Goal: Use online tool/utility: Utilize a website feature to perform a specific function

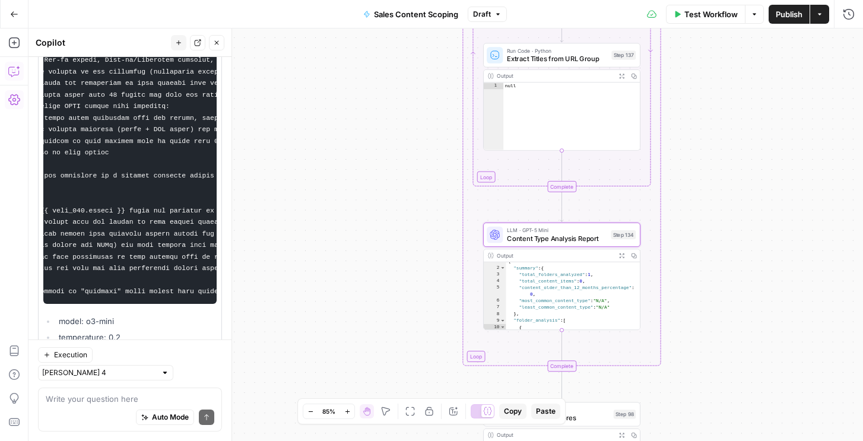
scroll to position [10180, 0]
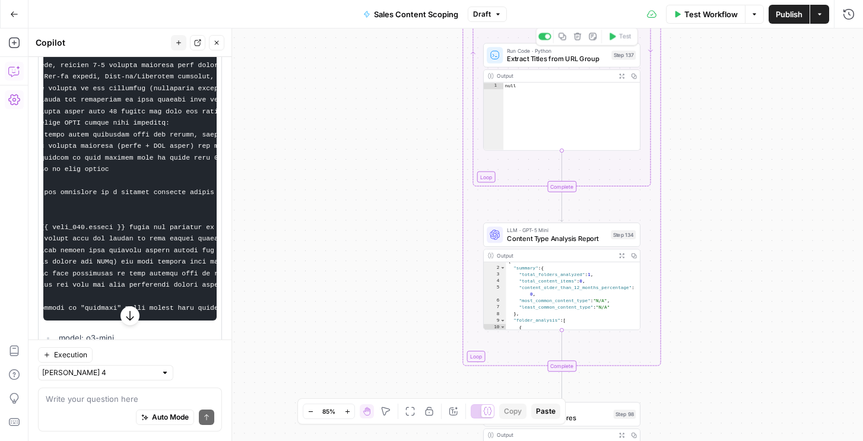
click at [540, 63] on span "Extract Titles from URL Group" at bounding box center [557, 58] width 100 height 10
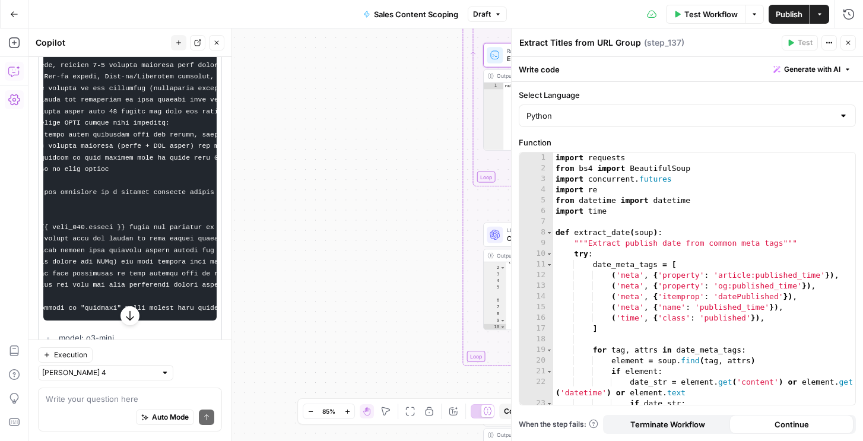
click at [598, 152] on div "1 2 3 4 5 6 7 8 9 10 11 12 13 14 15 16 17 18 19 20 21 22 23 24 import requests …" at bounding box center [687, 278] width 337 height 253
click at [598, 178] on div "import requests from bs4 import BeautifulSoup import concurrent . futures impor…" at bounding box center [704, 290] width 302 height 274
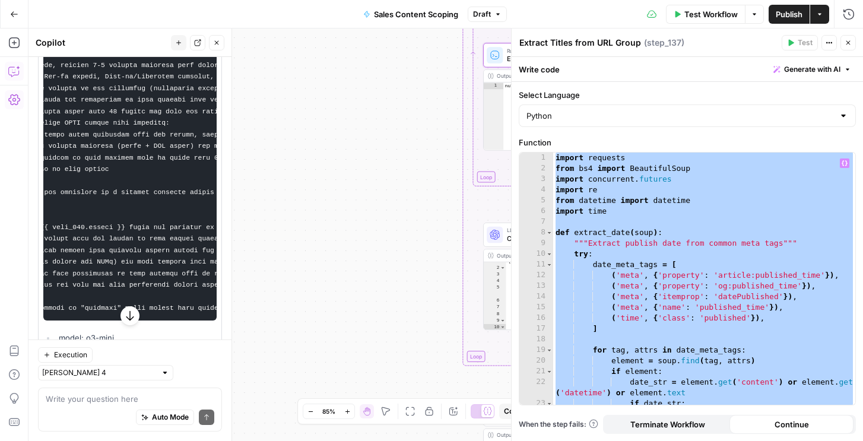
paste textarea
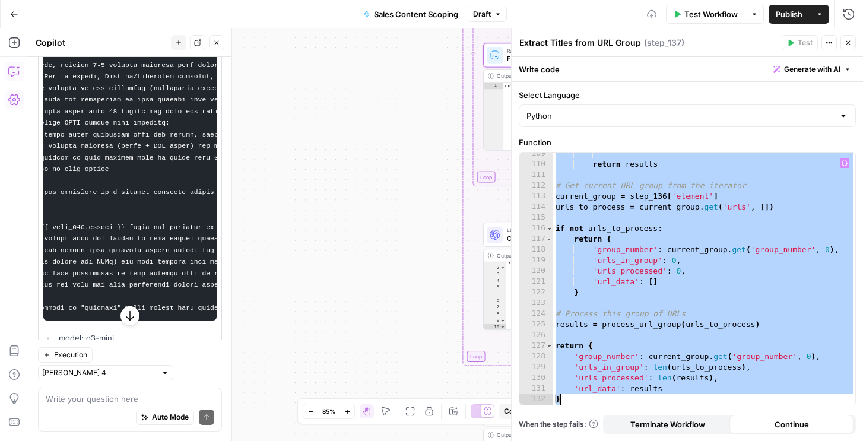
paste textarea
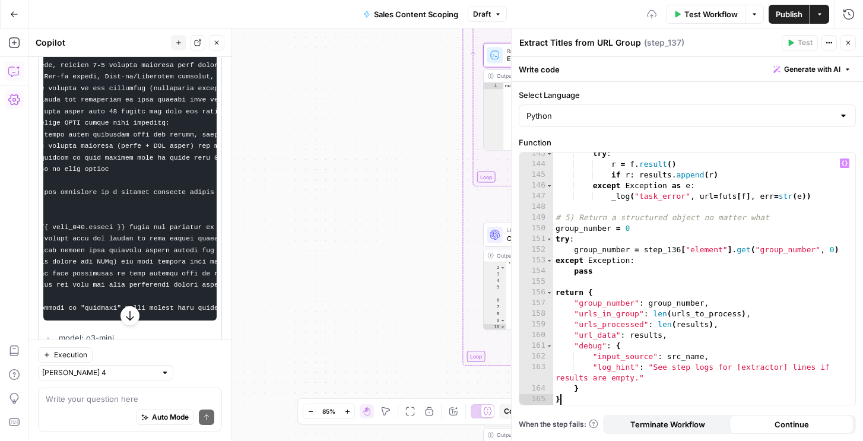
scroll to position [1692, 0]
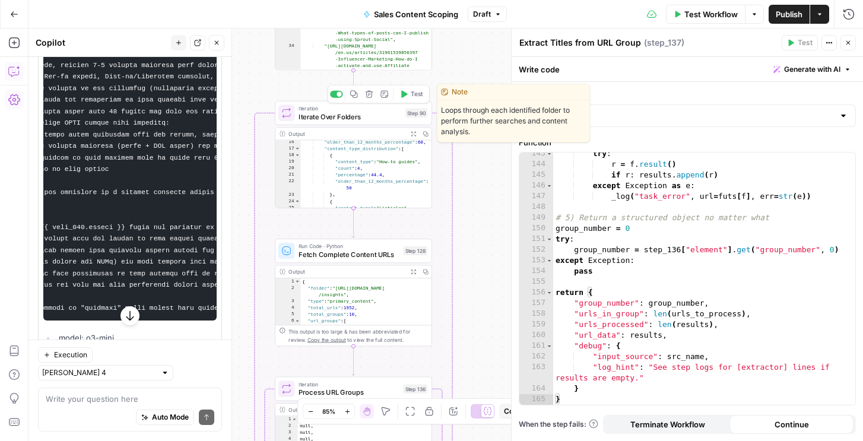
click at [409, 93] on button "Test" at bounding box center [410, 94] width 31 height 13
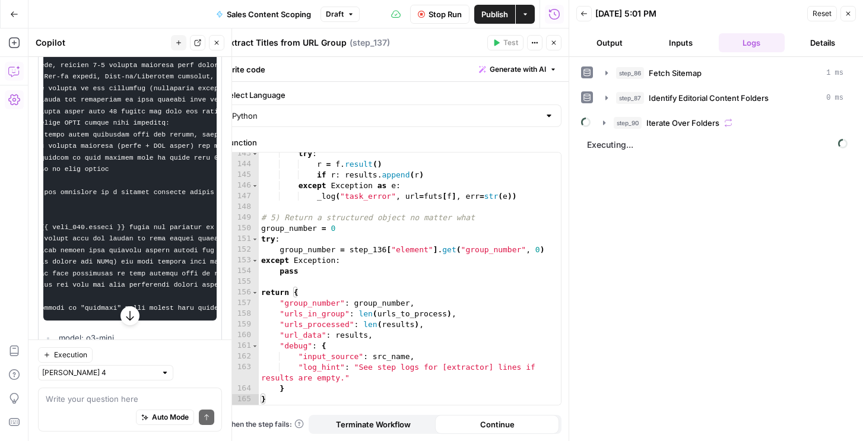
click at [644, 130] on button "step_90 Iterate Over Folders" at bounding box center [723, 122] width 255 height 19
click at [635, 124] on span "step_90" at bounding box center [628, 123] width 28 height 12
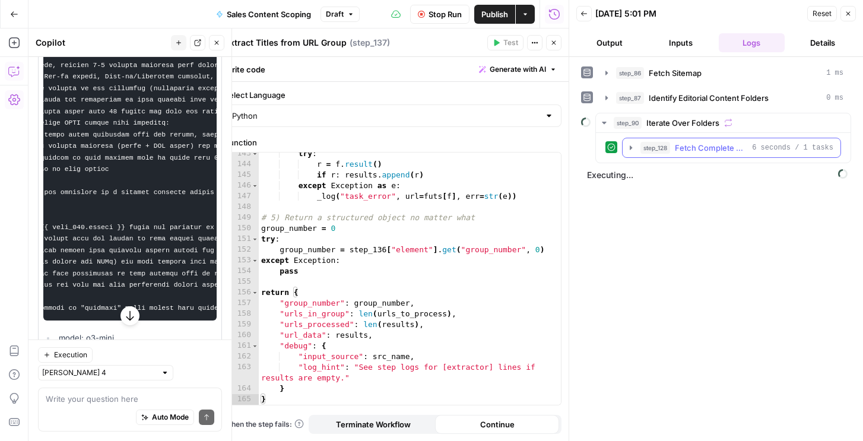
click at [643, 151] on span "step_128" at bounding box center [655, 148] width 30 height 12
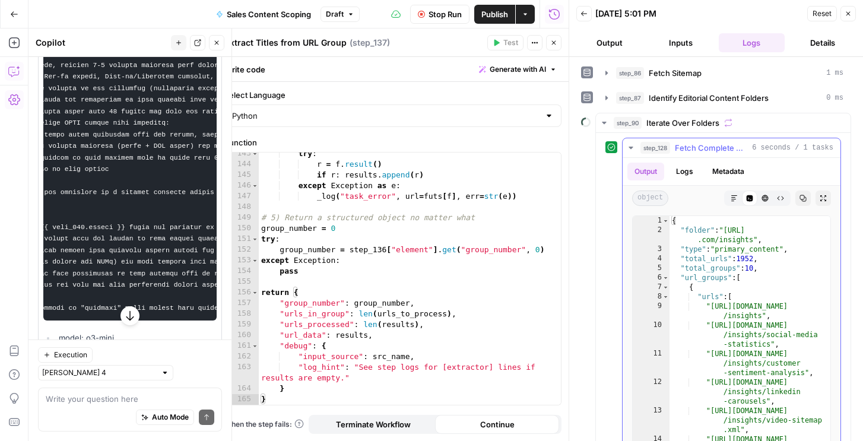
click at [643, 150] on span "step_128" at bounding box center [655, 148] width 30 height 12
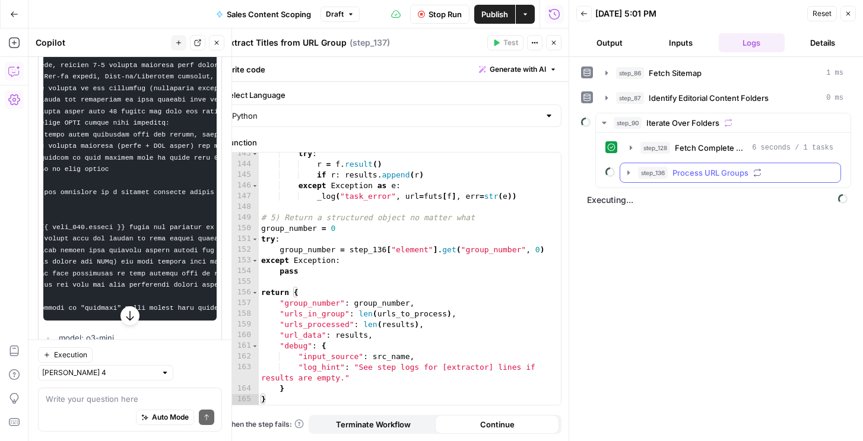
click at [636, 174] on button "step_136 Process URL Groups" at bounding box center [730, 172] width 220 height 19
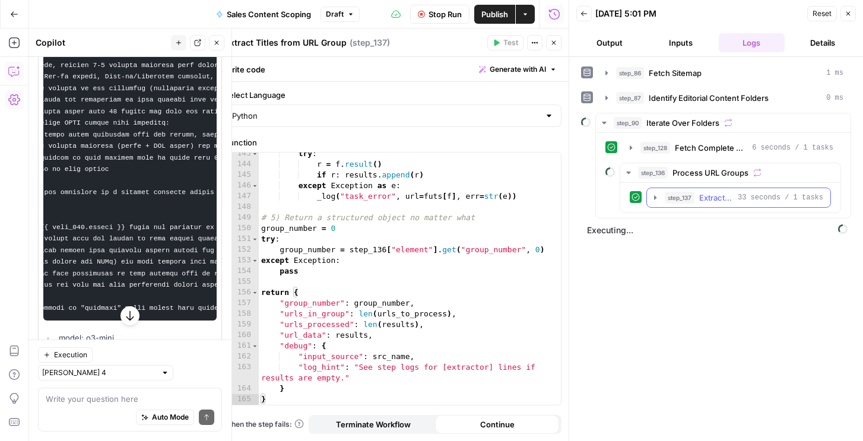
click at [655, 204] on button "step_137 Extract Titles from URL Group 33 seconds / 1 tasks" at bounding box center [738, 197] width 183 height 19
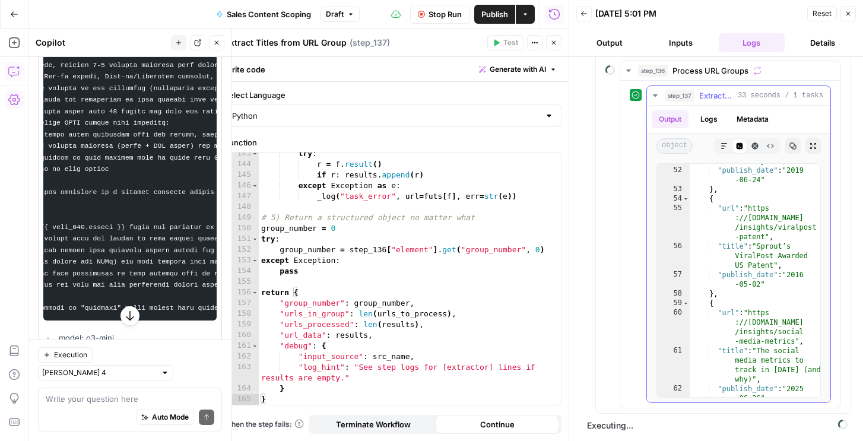
scroll to position [1086, 0]
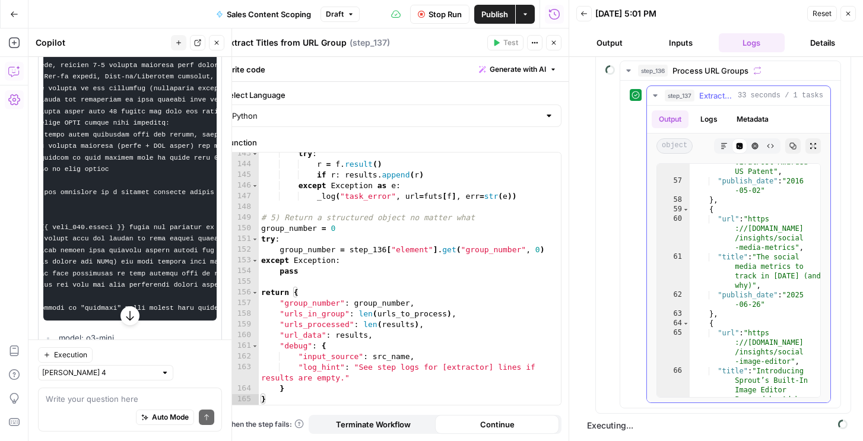
click at [713, 114] on button "Logs" at bounding box center [708, 119] width 31 height 18
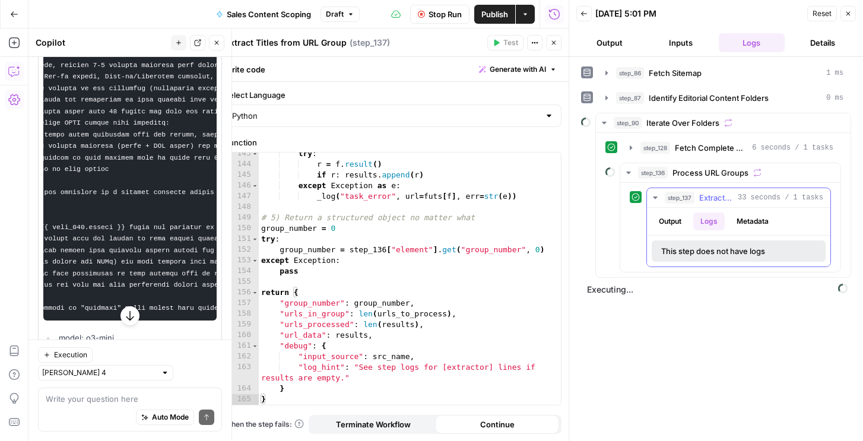
click at [670, 226] on button "Output" at bounding box center [670, 221] width 37 height 18
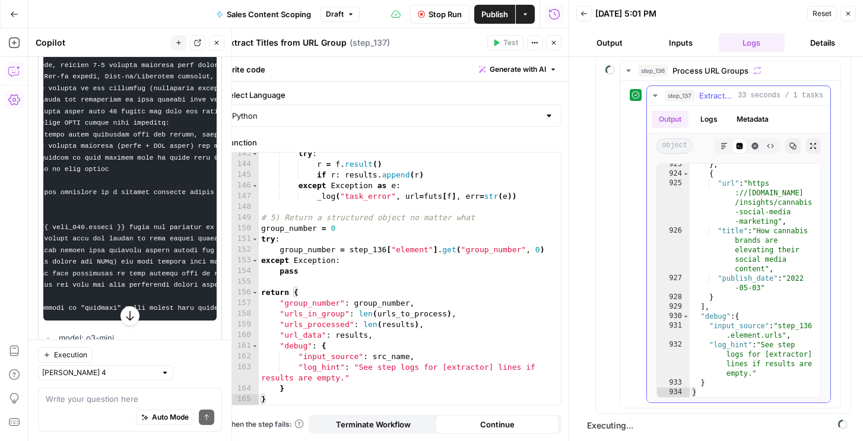
scroll to position [19215, 0]
click at [425, 309] on div "try : r = f . result ( ) if r : results . append ( r ) except Exception as e : …" at bounding box center [410, 285] width 302 height 274
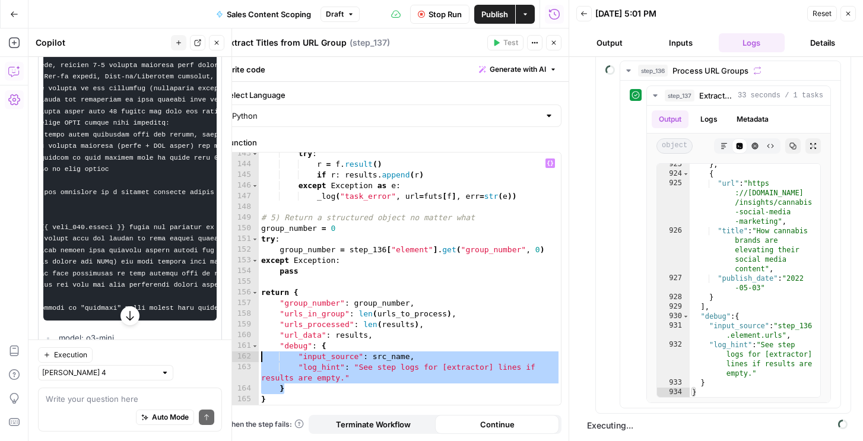
drag, startPoint x: 266, startPoint y: 378, endPoint x: 245, endPoint y: 360, distance: 28.2
click at [245, 360] on div "**********" at bounding box center [393, 279] width 336 height 252
type textarea "**********"
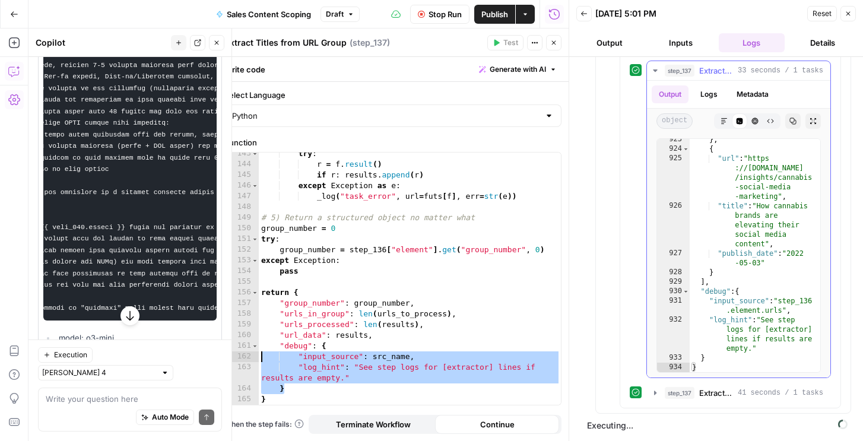
click at [723, 402] on button "step_137 Extract Titles from URL Group 41 seconds / 1 tasks" at bounding box center [738, 392] width 183 height 19
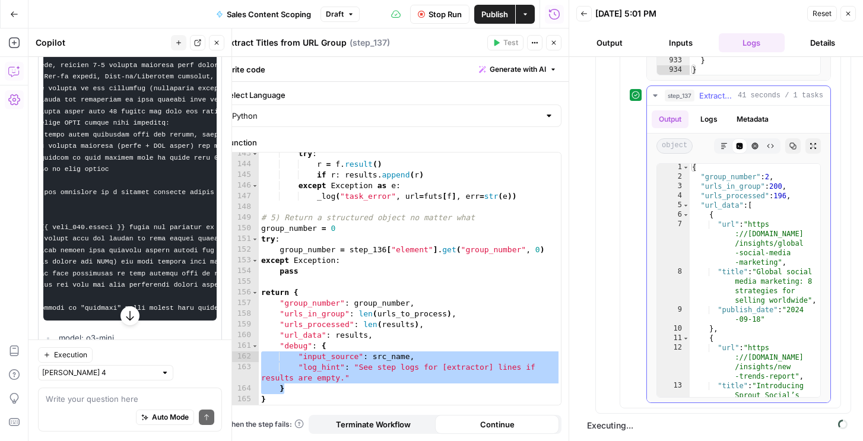
scroll to position [1, 0]
click at [710, 117] on button "Logs" at bounding box center [708, 119] width 31 height 18
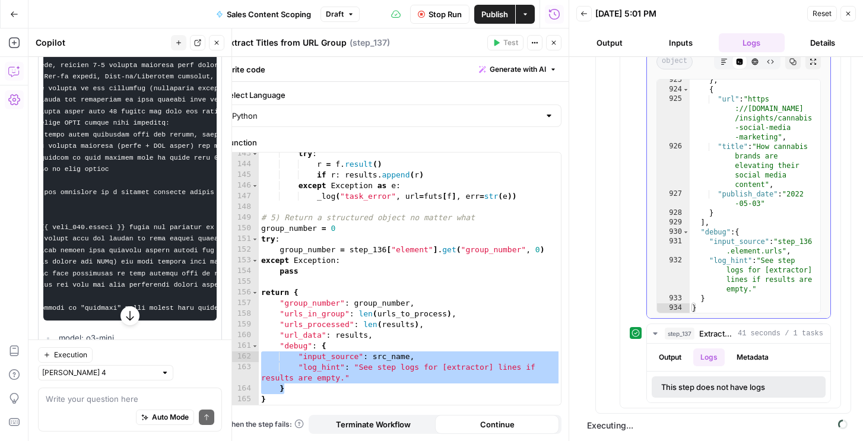
scroll to position [186, 0]
click at [747, 357] on button "Metadata" at bounding box center [752, 357] width 46 height 18
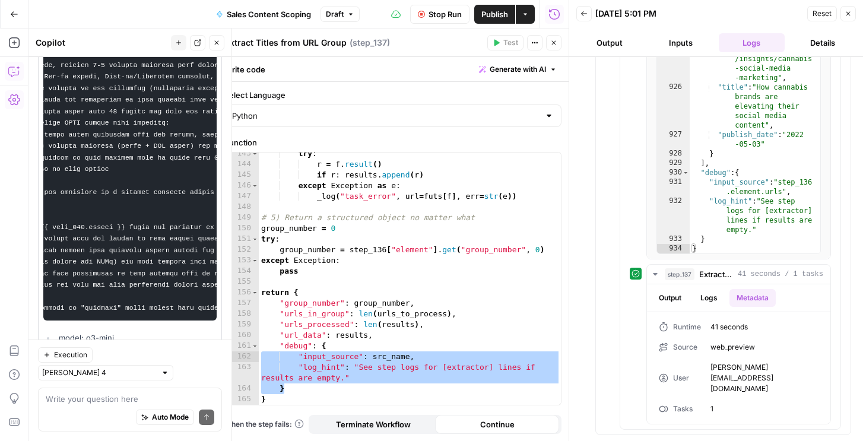
scroll to position [10196, 0]
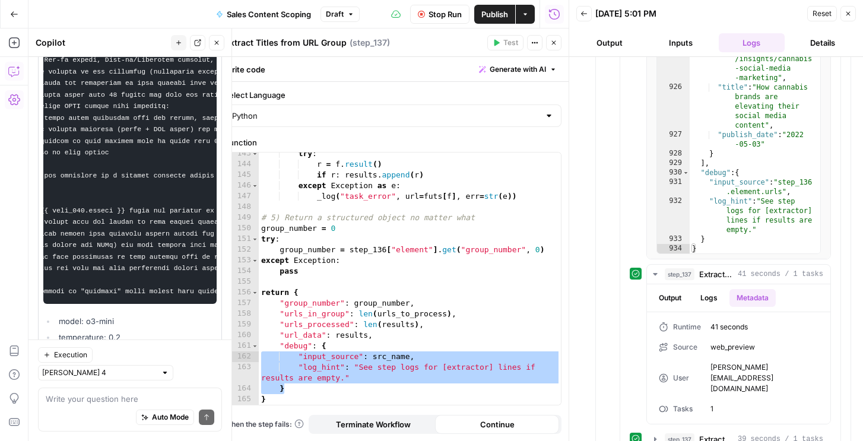
click at [444, 16] on span "Stop Run" at bounding box center [445, 14] width 33 height 12
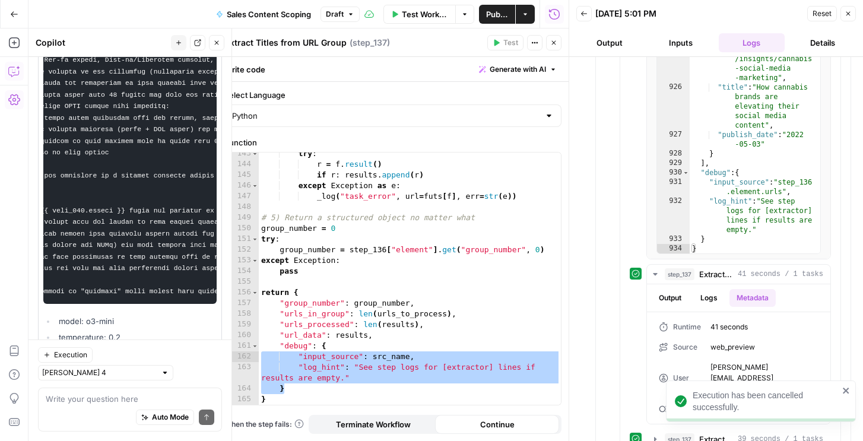
scroll to position [249, 0]
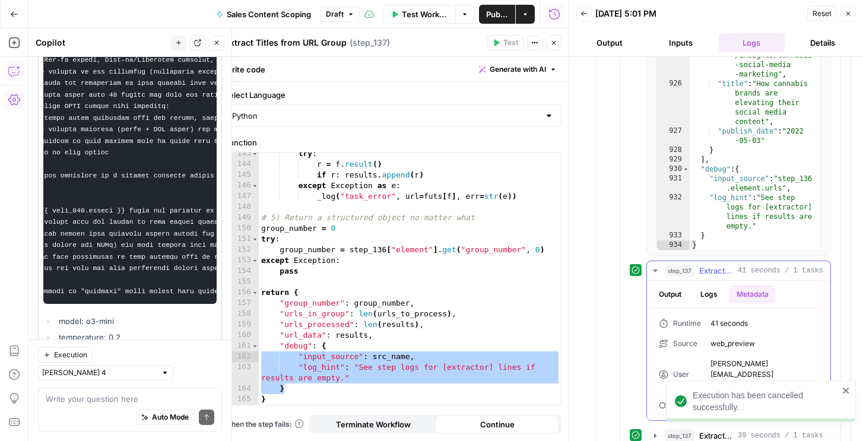
click at [679, 269] on span "step_137" at bounding box center [680, 271] width 30 height 12
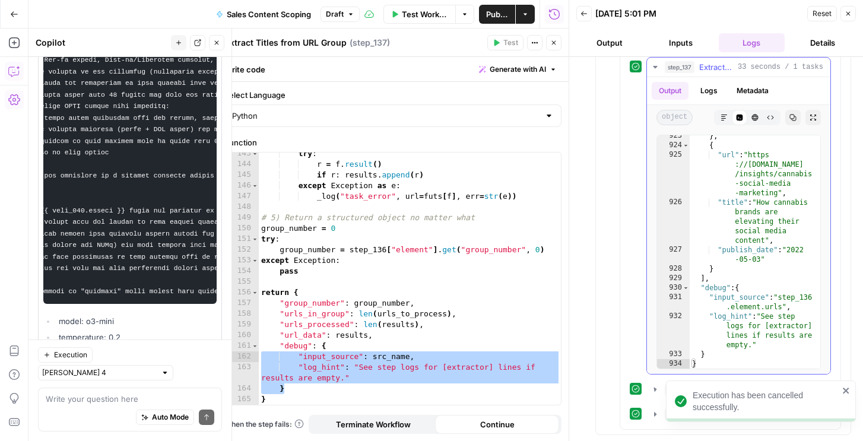
scroll to position [131, 0]
click at [725, 422] on button "step_137 Extract Titles from URL Group 39 seconds / 1 tasks" at bounding box center [738, 414] width 183 height 19
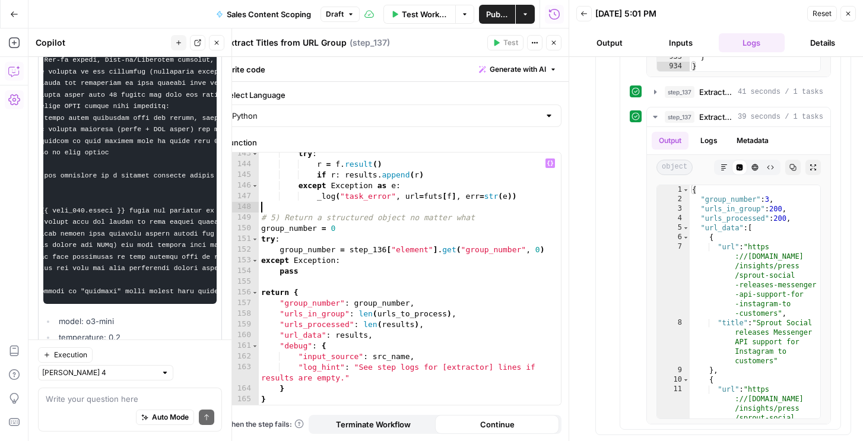
click at [325, 203] on div "try : r = f . result ( ) if r : results . append ( r ) except Exception as e : …" at bounding box center [410, 285] width 302 height 274
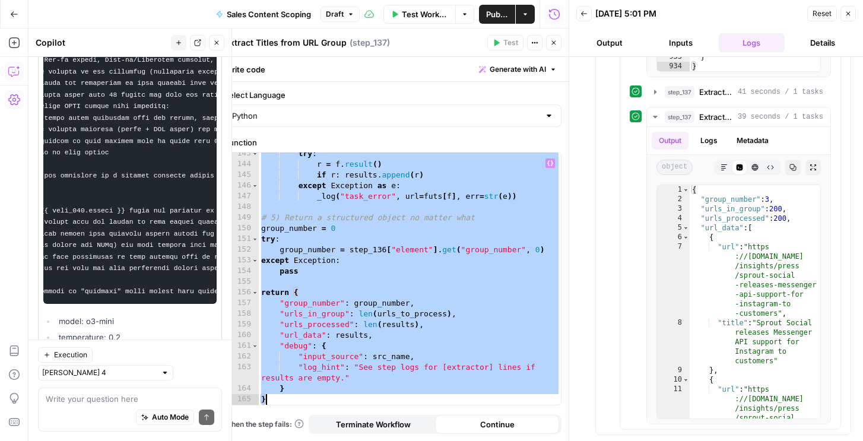
paste textarea
type textarea "*"
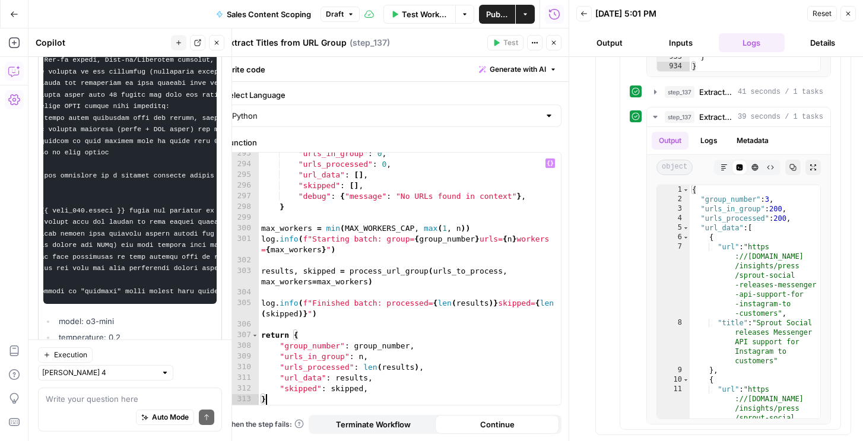
scroll to position [3444, 0]
click at [851, 17] on icon "button" at bounding box center [848, 13] width 7 height 7
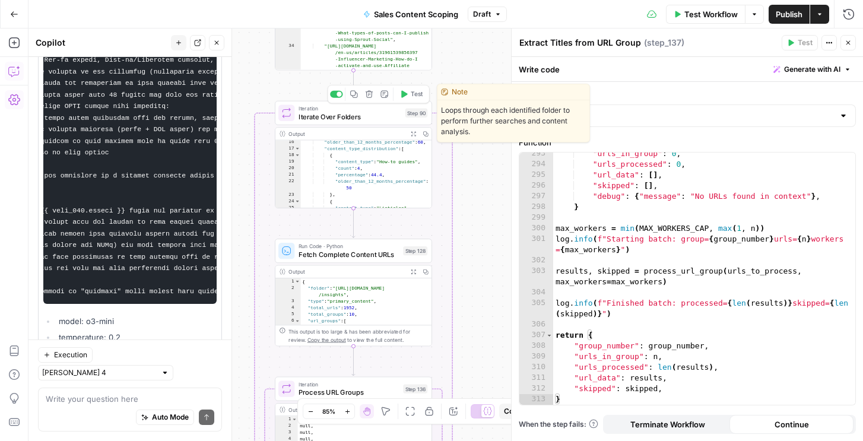
click at [415, 93] on span "Test" at bounding box center [417, 94] width 12 height 9
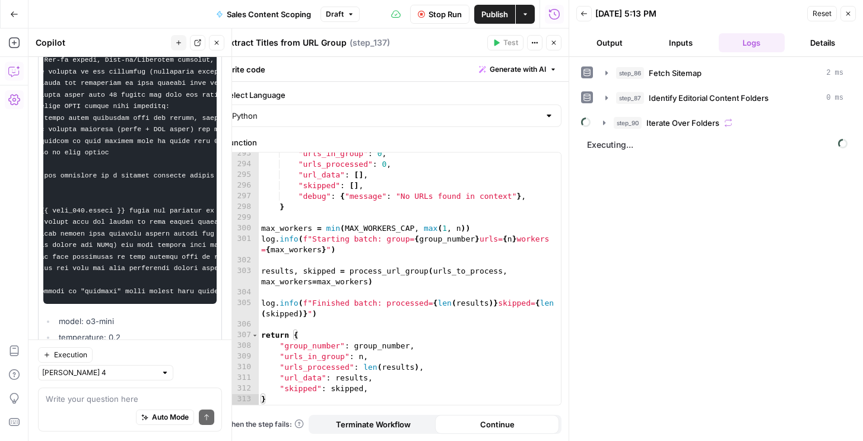
click at [617, 127] on span "step_90" at bounding box center [628, 123] width 28 height 12
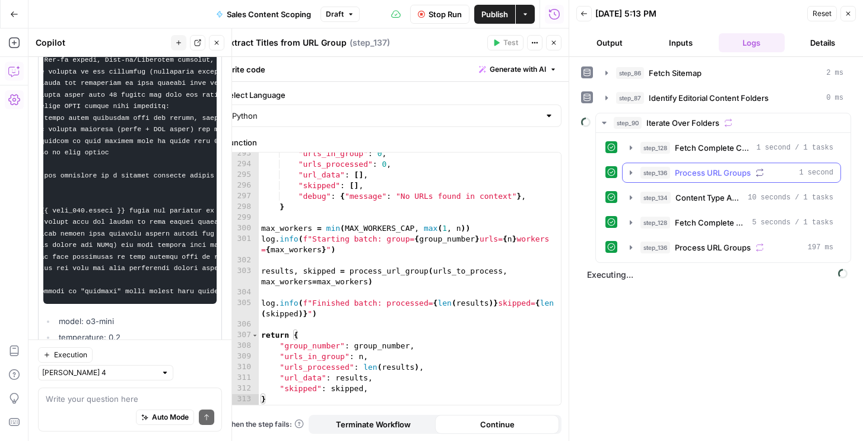
click at [646, 177] on span "step_136" at bounding box center [655, 173] width 30 height 12
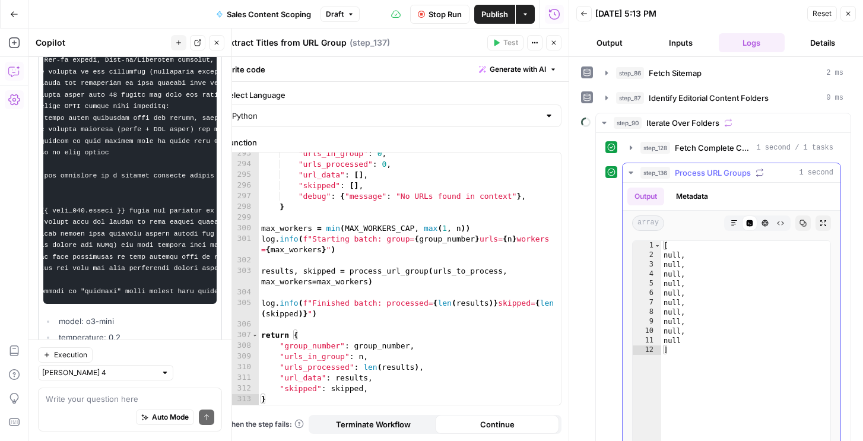
click at [675, 195] on button "Metadata" at bounding box center [692, 197] width 46 height 18
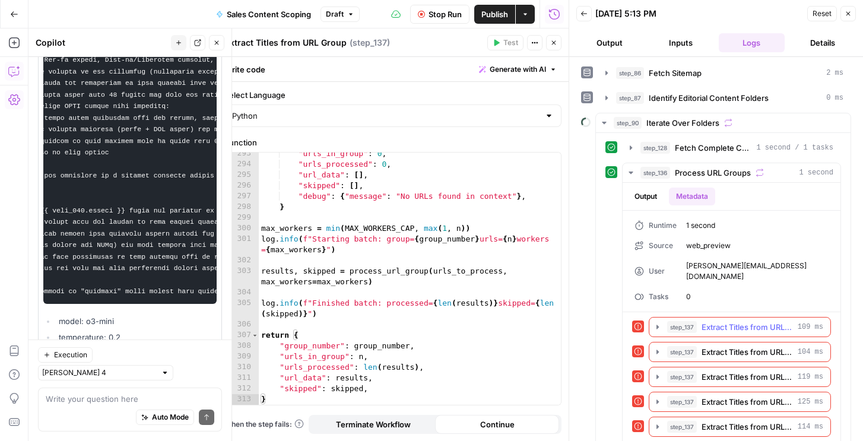
click at [688, 321] on span "step_137" at bounding box center [682, 327] width 30 height 12
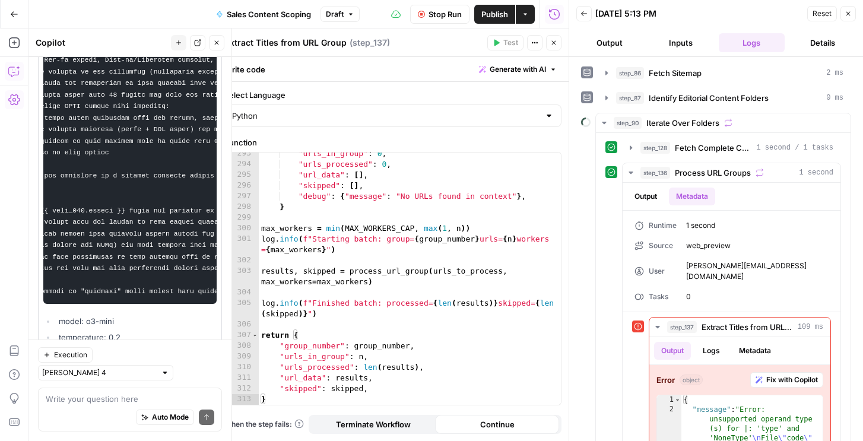
scroll to position [319, 0]
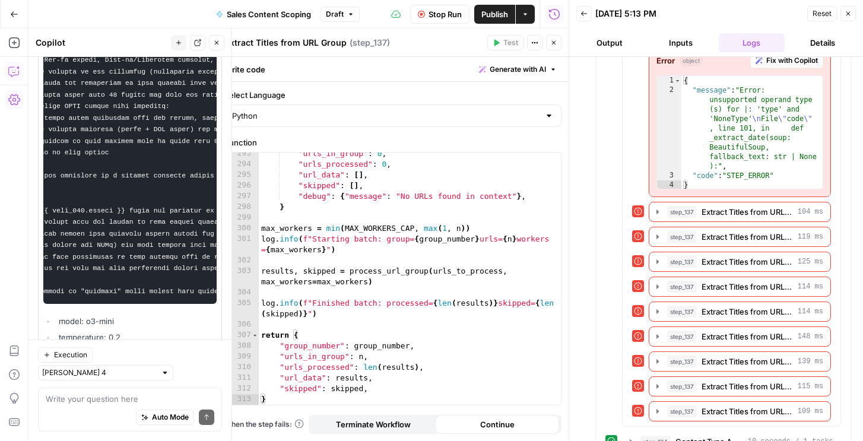
click at [736, 143] on div "{ "message" : "Error: unsupported operand type (s) for |: 'type' and 'NoneType'…" at bounding box center [751, 142] width 141 height 133
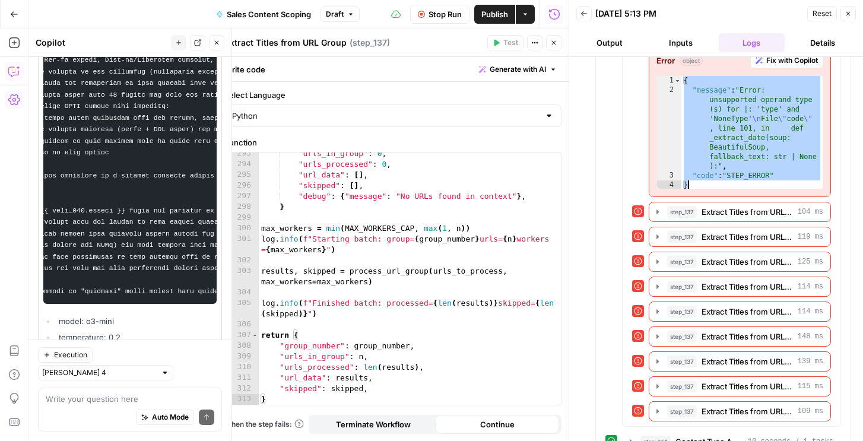
type textarea "**********"
click at [851, 14] on icon "button" at bounding box center [848, 13] width 7 height 7
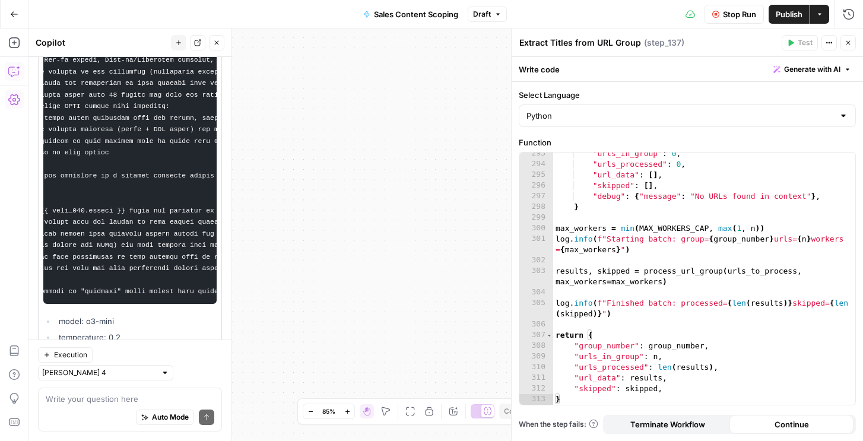
click at [746, 19] on span "Stop Run" at bounding box center [739, 14] width 33 height 12
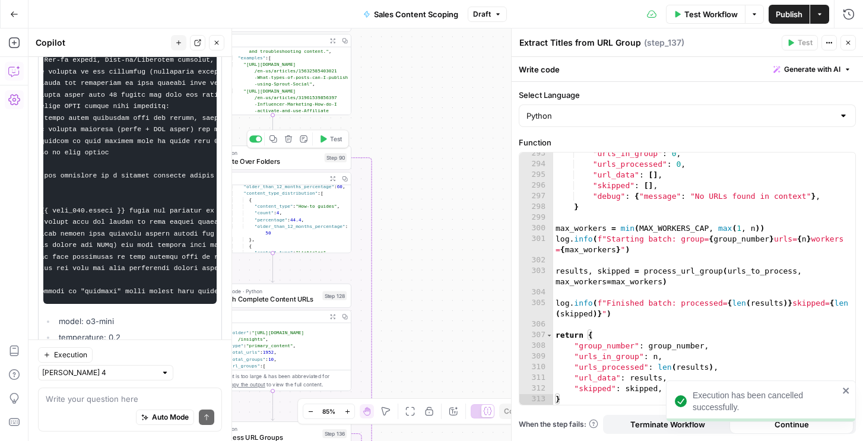
click at [327, 132] on button "Test" at bounding box center [330, 138] width 31 height 13
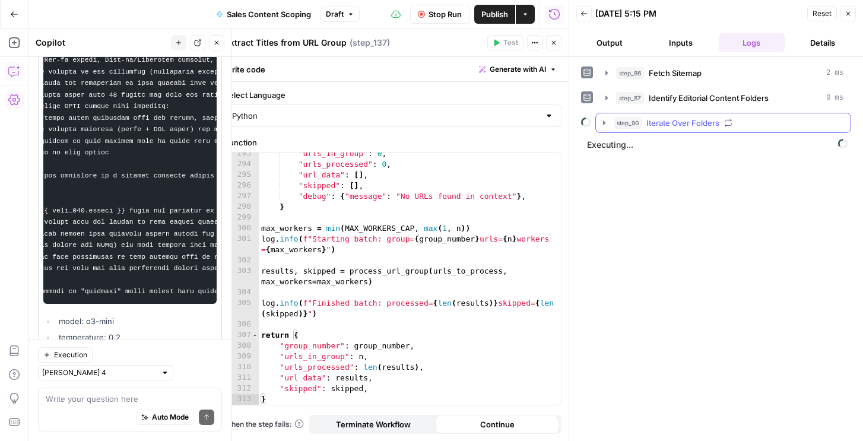
click at [608, 123] on icon "button" at bounding box center [603, 122] width 9 height 9
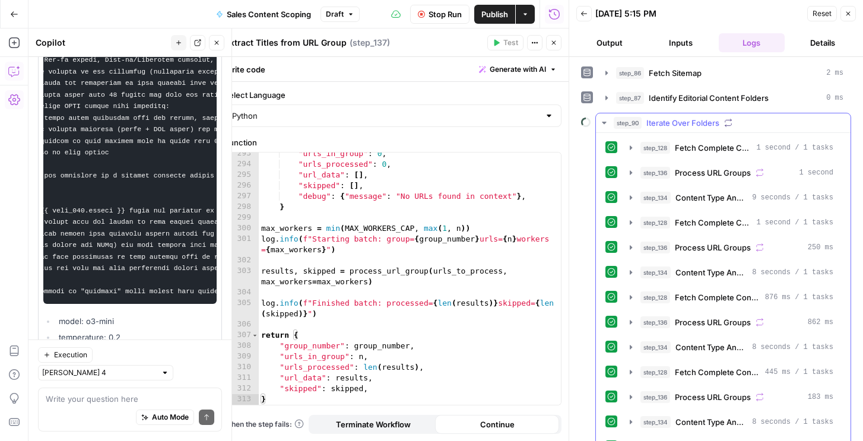
click at [643, 175] on span "step_136" at bounding box center [655, 173] width 30 height 12
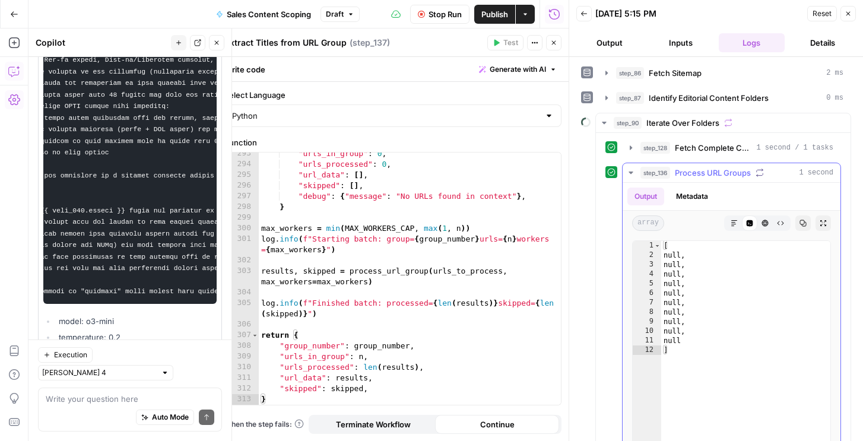
click at [643, 175] on span "step_136" at bounding box center [655, 173] width 30 height 12
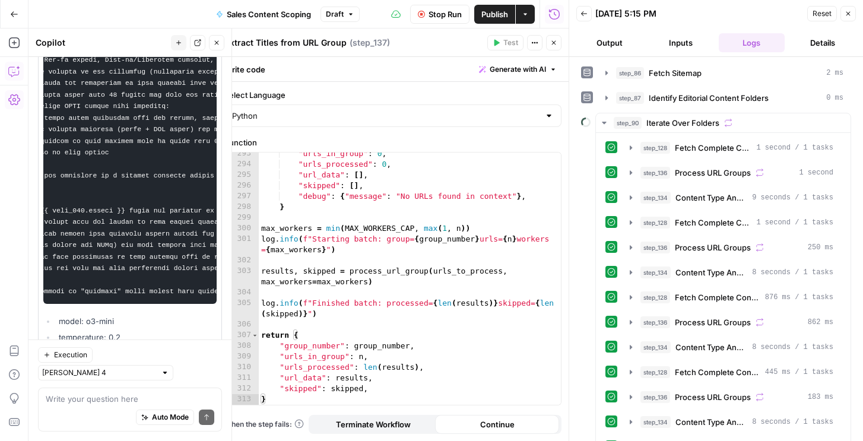
click at [430, 15] on span "Stop Run" at bounding box center [445, 14] width 33 height 12
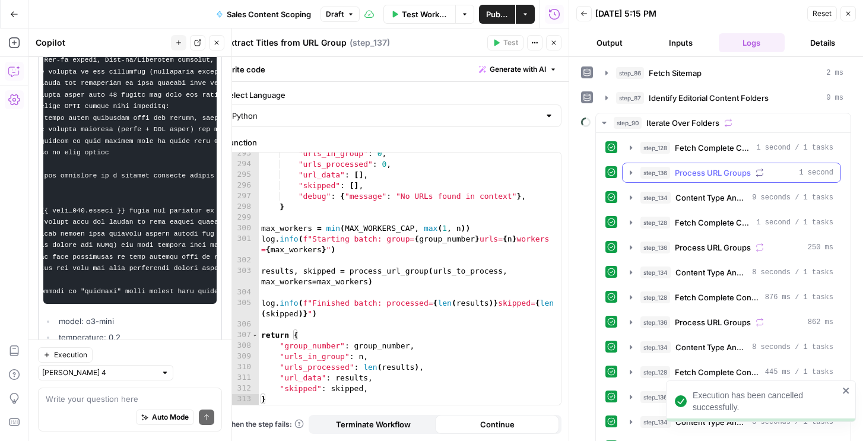
click at [629, 164] on button "step_136 Process URL Groups 1 second" at bounding box center [732, 172] width 218 height 19
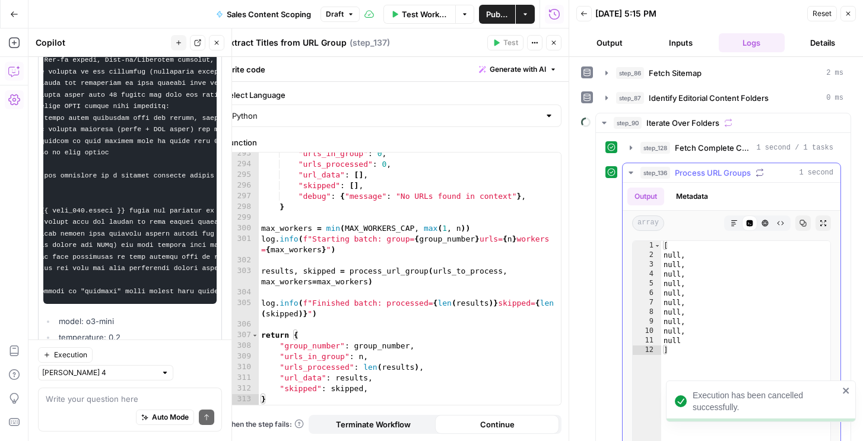
click at [691, 192] on button "Metadata" at bounding box center [692, 197] width 46 height 18
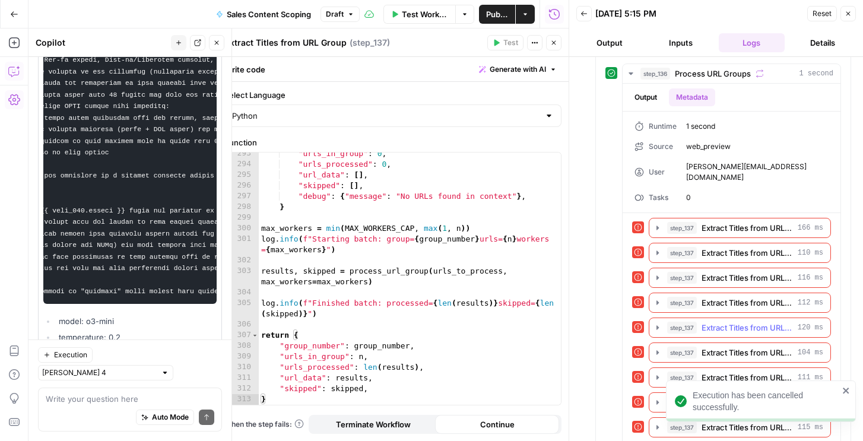
scroll to position [174, 0]
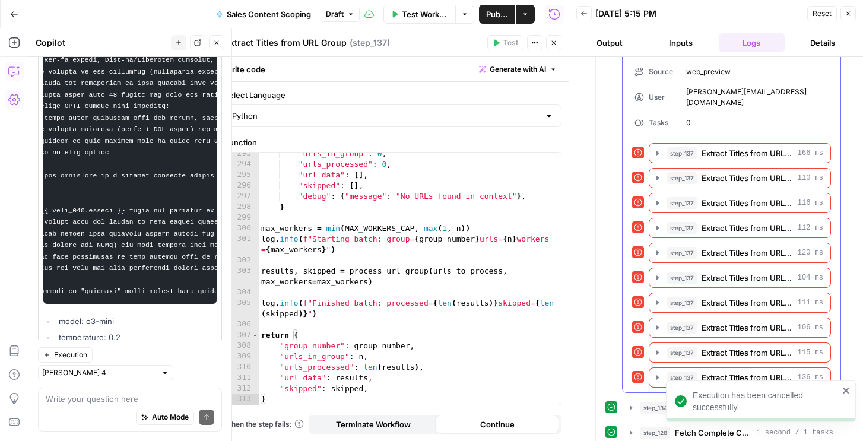
click at [681, 231] on div "step_137 Extract Titles from URL Group 166 ms step_137 Extract Titles from URL …" at bounding box center [731, 265] width 199 height 245
click at [680, 222] on span "step_137" at bounding box center [682, 228] width 30 height 12
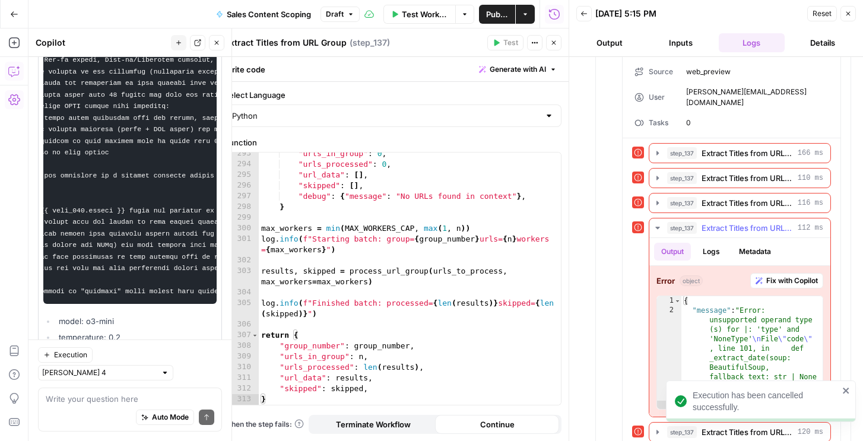
scroll to position [303, 0]
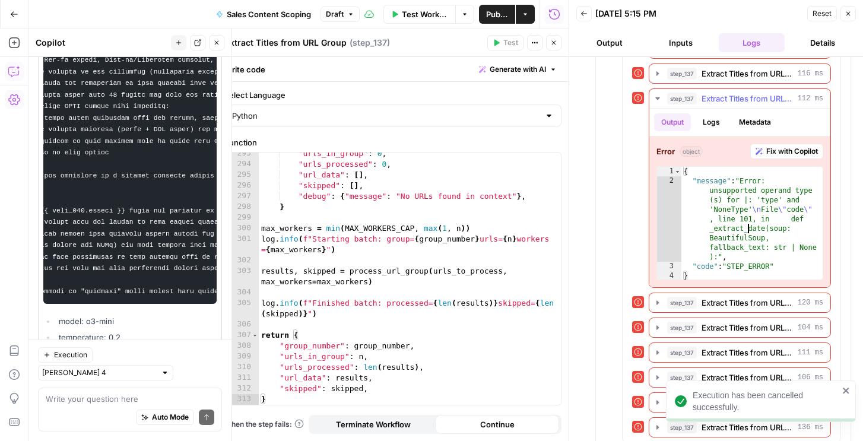
click at [747, 215] on div "{ "message" : "Error: unsupported operand type (s) for |: 'type' and 'NoneType'…" at bounding box center [751, 233] width 141 height 133
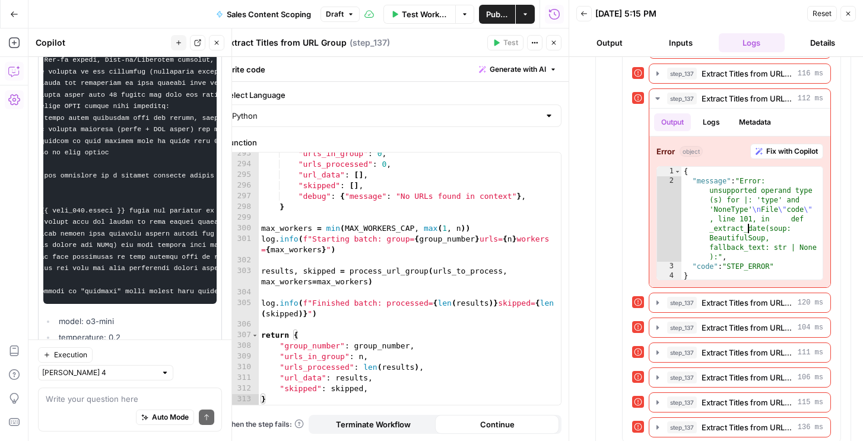
type textarea "**********"
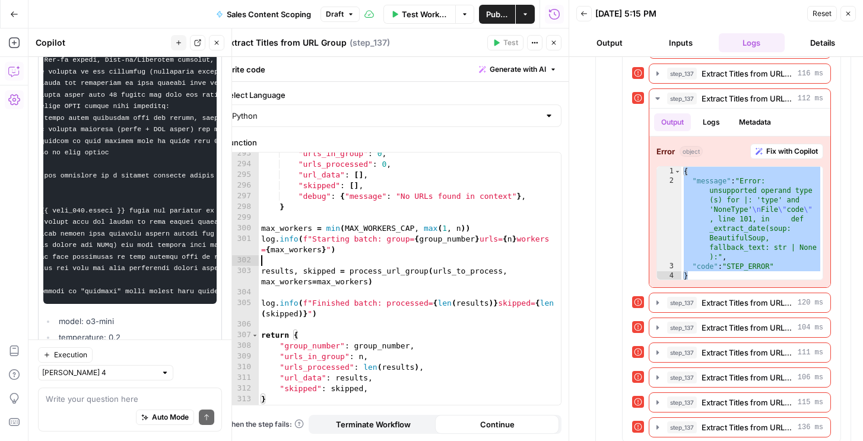
click at [411, 255] on div ""urls_in_group" : 0 , "urls_processed" : 0 , "url_data" : [ ] , "skipped" : [ ]…" at bounding box center [410, 285] width 302 height 274
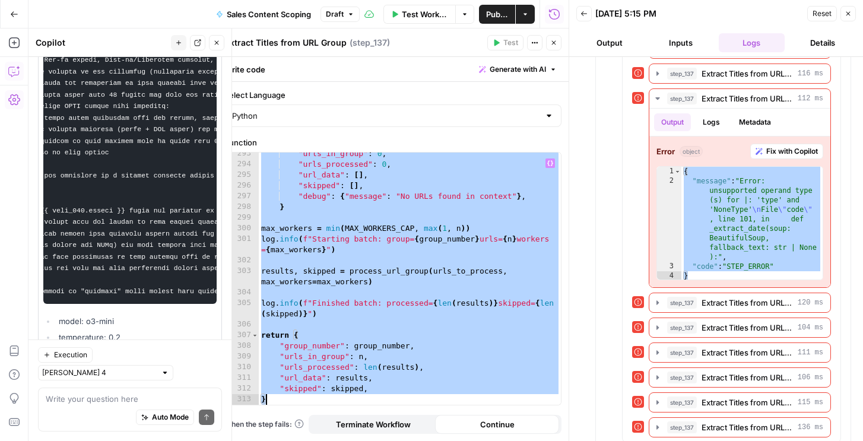
paste textarea
type textarea "*"
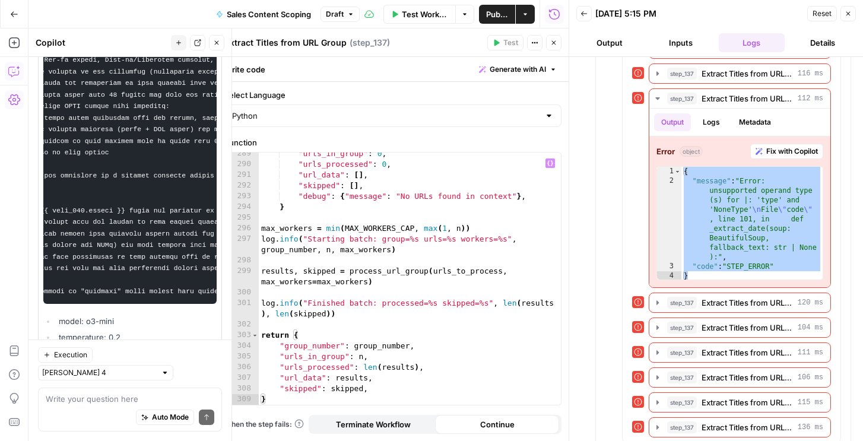
click at [845, 20] on button "Close" at bounding box center [847, 13] width 15 height 15
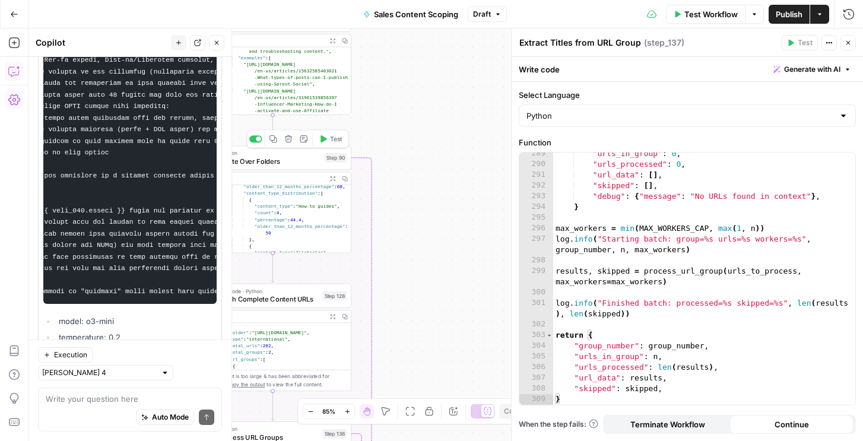
click at [323, 139] on icon "button" at bounding box center [324, 138] width 6 height 7
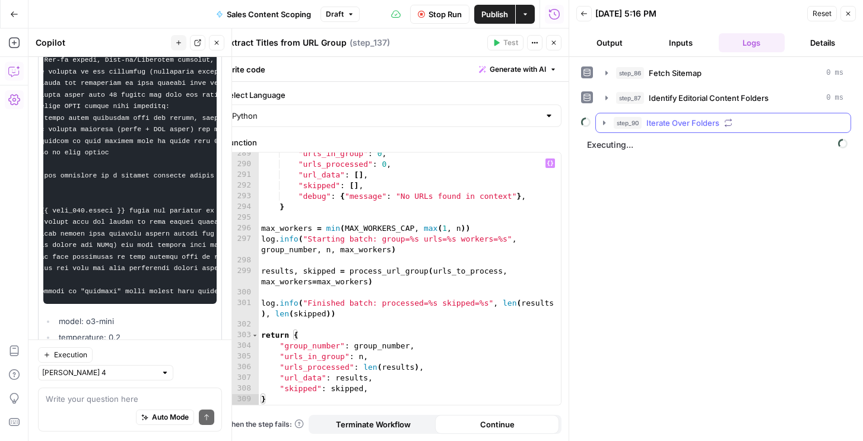
click at [627, 116] on button "step_90 Iterate Over Folders" at bounding box center [723, 122] width 255 height 19
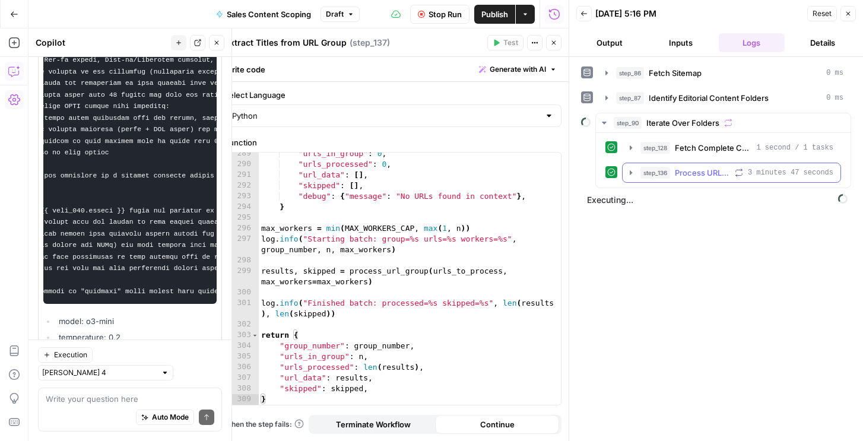
click at [645, 171] on span "step_136" at bounding box center [655, 173] width 30 height 12
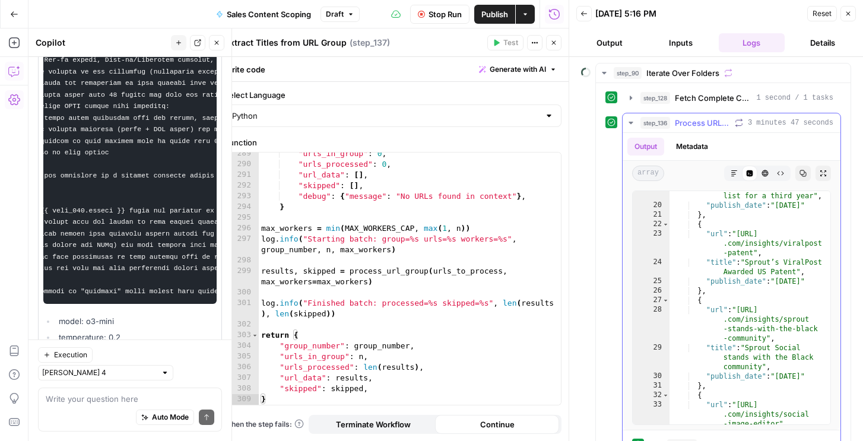
scroll to position [38, 0]
click at [690, 147] on button "Metadata" at bounding box center [692, 147] width 46 height 18
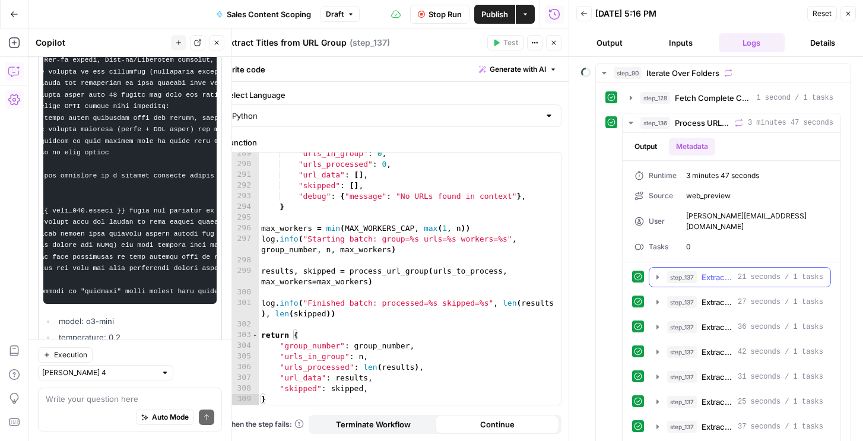
click at [693, 271] on span "step_137" at bounding box center [682, 277] width 30 height 12
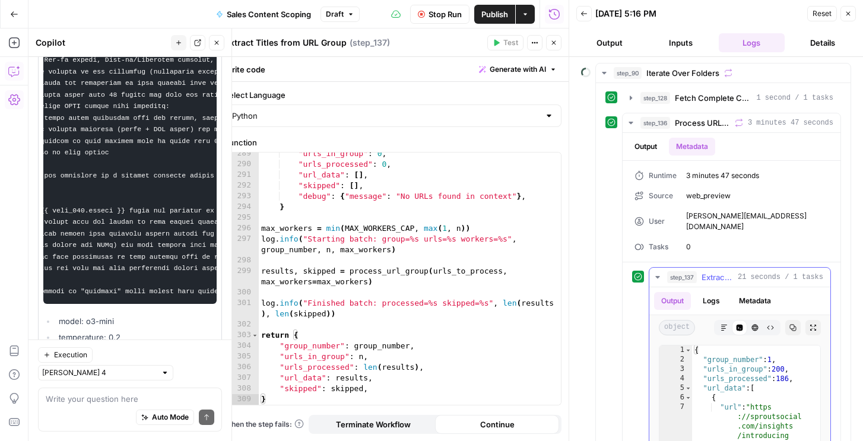
click at [714, 315] on div "object Markdown Code Editor HTML Viewer Raw Output Copy Expand Output" at bounding box center [739, 327] width 181 height 25
click at [714, 298] on button "Logs" at bounding box center [711, 301] width 31 height 18
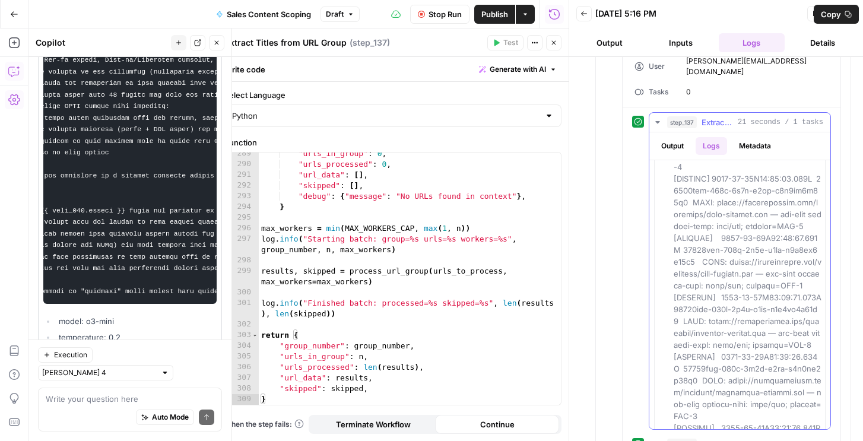
scroll to position [0, 0]
click at [706, 116] on span "Extract Titles from URL Group" at bounding box center [717, 122] width 31 height 12
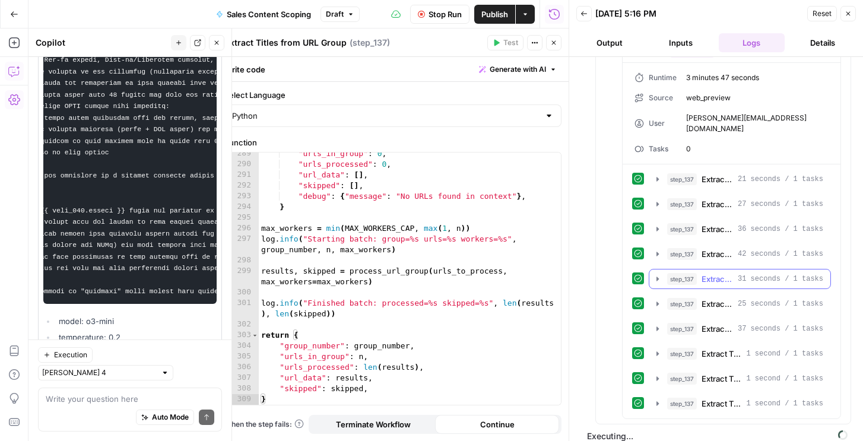
click at [706, 273] on span "Extract Titles from URL Group" at bounding box center [717, 279] width 31 height 12
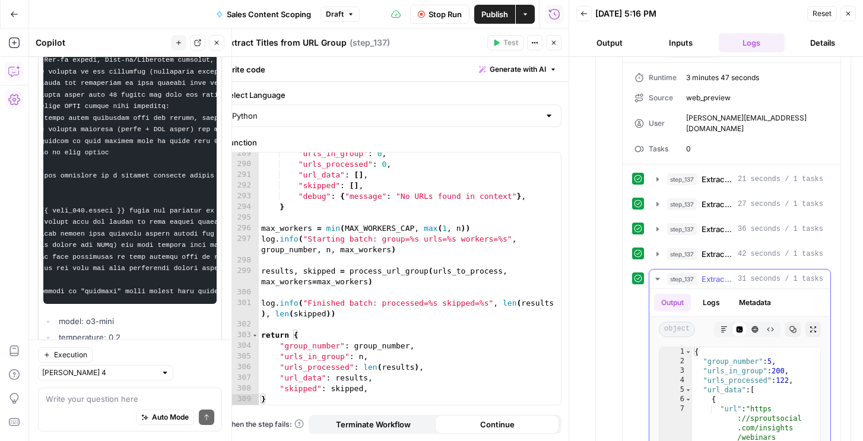
scroll to position [148, 0]
click at [714, 293] on button "Logs" at bounding box center [711, 302] width 31 height 18
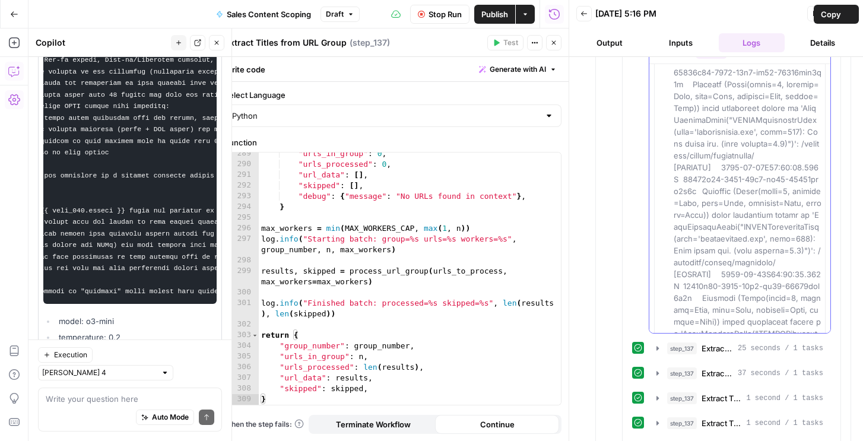
scroll to position [7208, 0]
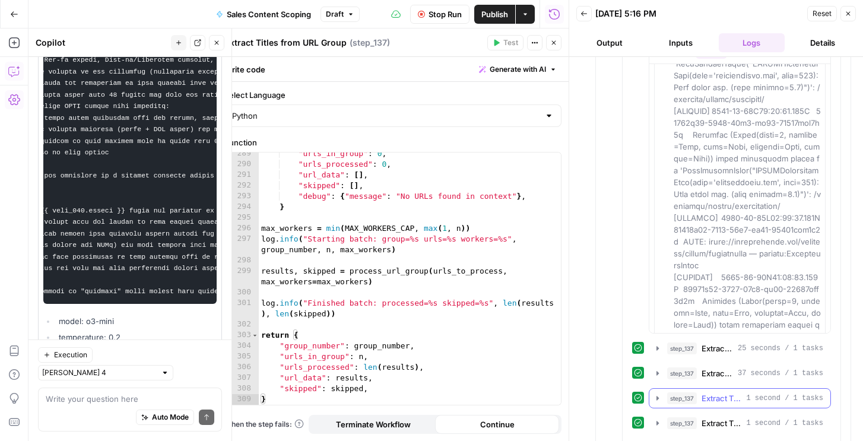
click at [695, 392] on span "step_137" at bounding box center [682, 398] width 30 height 12
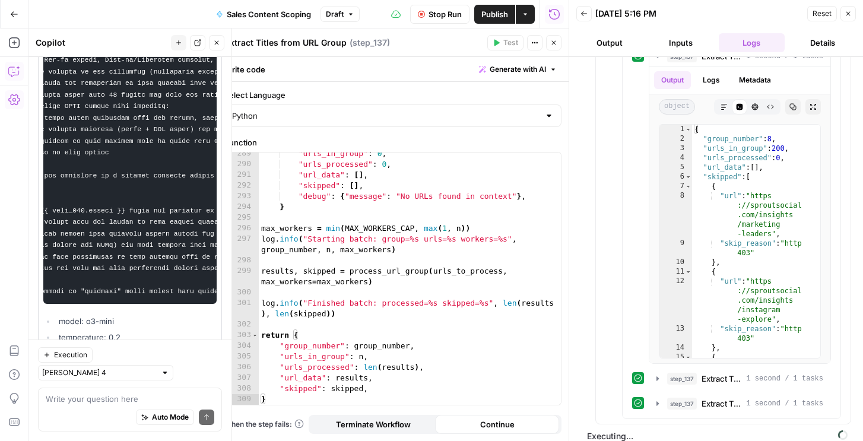
click at [553, 49] on button "Close" at bounding box center [553, 42] width 15 height 15
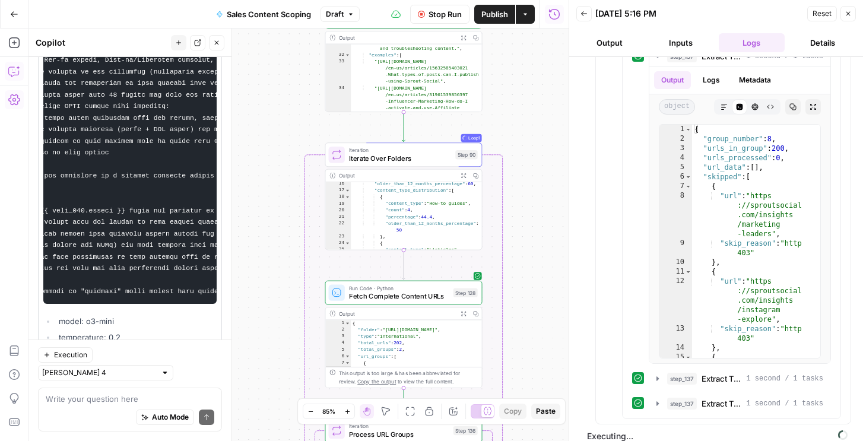
click at [448, 18] on div "Expand Output" at bounding box center [463, 14] width 52 height 11
click at [420, 12] on icon "button" at bounding box center [421, 14] width 7 height 7
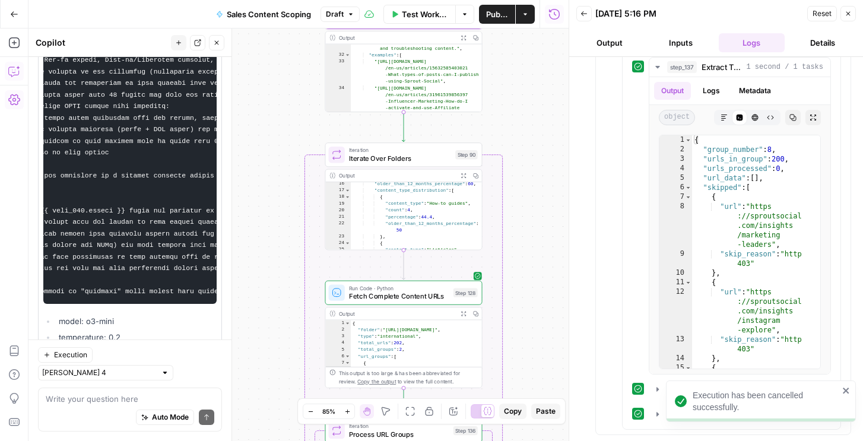
scroll to position [721, 0]
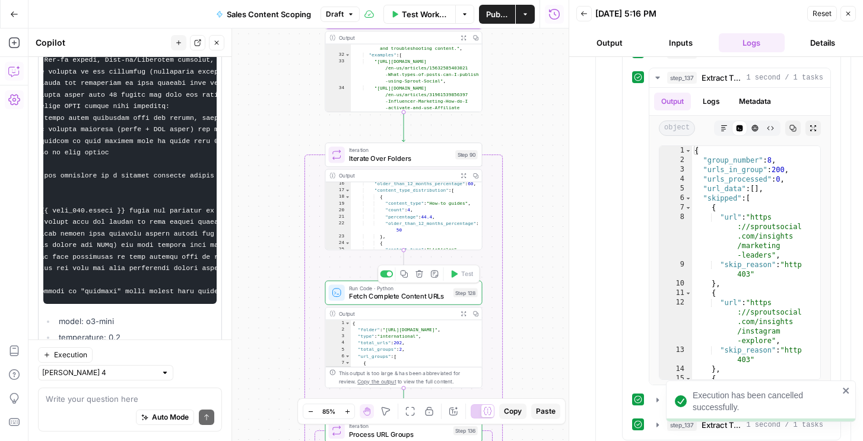
click at [412, 300] on span "Fetch Complete Content URLs" at bounding box center [399, 296] width 100 height 10
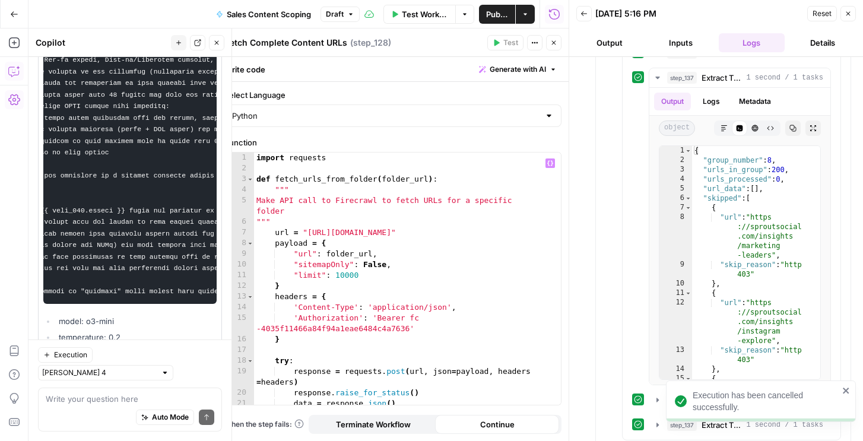
click at [416, 283] on div "import requests def fetch_urls_from_folder ( folder_url ) : """ Make API call t…" at bounding box center [407, 290] width 307 height 274
type textarea "**********"
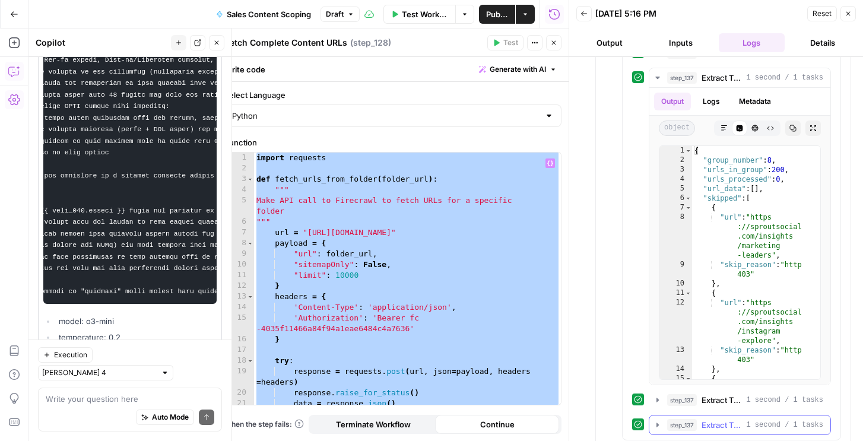
click at [720, 421] on button "step_137 Extract Titles from URL Group 1 second / 1 tasks" at bounding box center [739, 424] width 181 height 19
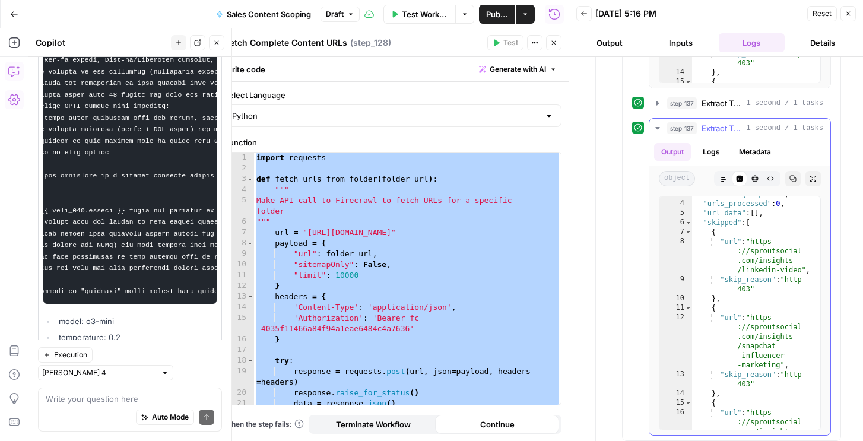
scroll to position [0, 0]
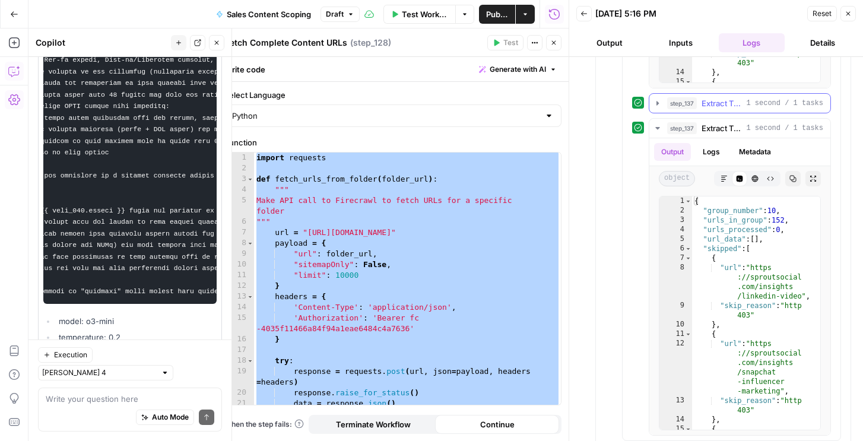
click at [757, 98] on span "1 second / 1 tasks" at bounding box center [784, 103] width 77 height 11
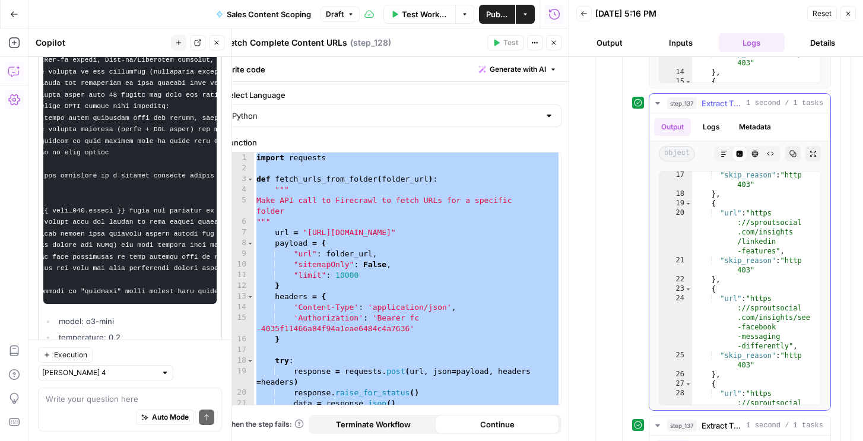
scroll to position [276, 0]
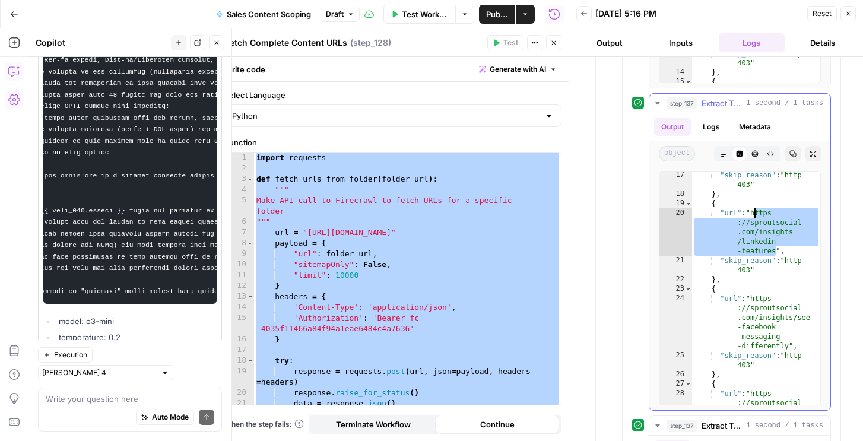
drag, startPoint x: 773, startPoint y: 239, endPoint x: 754, endPoint y: 204, distance: 40.1
click at [754, 204] on div ""skip_reason" : "http 403" } , { "url" : "https ://sproutsocial .com/insights /…" at bounding box center [756, 320] width 128 height 300
click at [778, 244] on div ""skip_reason" : "http 403" } , { "url" : "https ://sproutsocial .com/insights /…" at bounding box center [756, 320] width 128 height 300
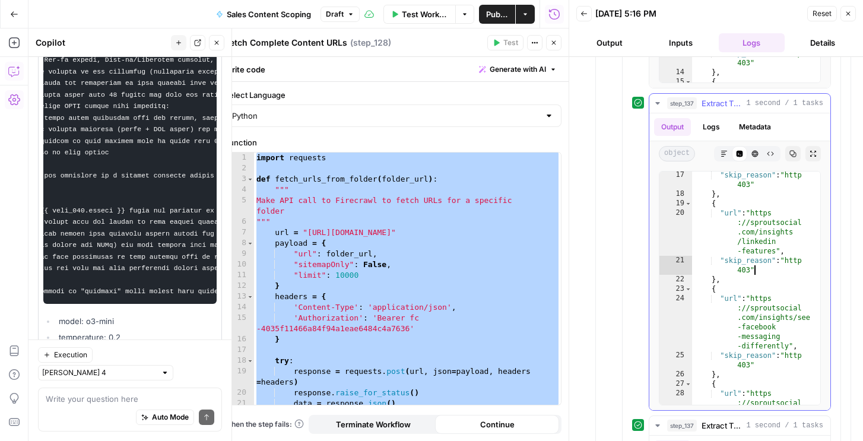
click at [760, 261] on div ""skip_reason" : "http 403" } , { "url" : "https ://sproutsocial .com/insights /…" at bounding box center [756, 320] width 128 height 300
type textarea "**********"
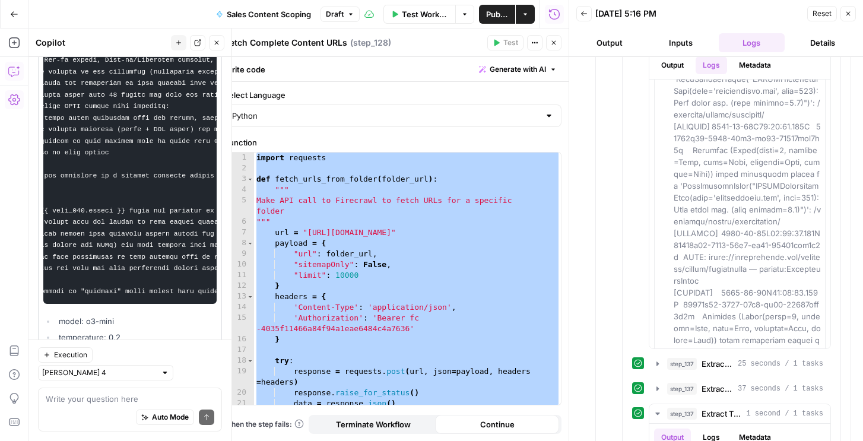
scroll to position [221, 0]
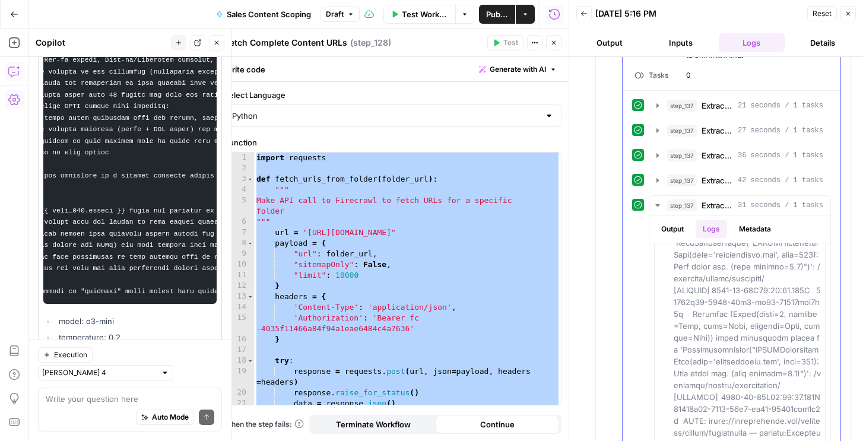
click at [678, 125] on span "step_137" at bounding box center [682, 131] width 30 height 12
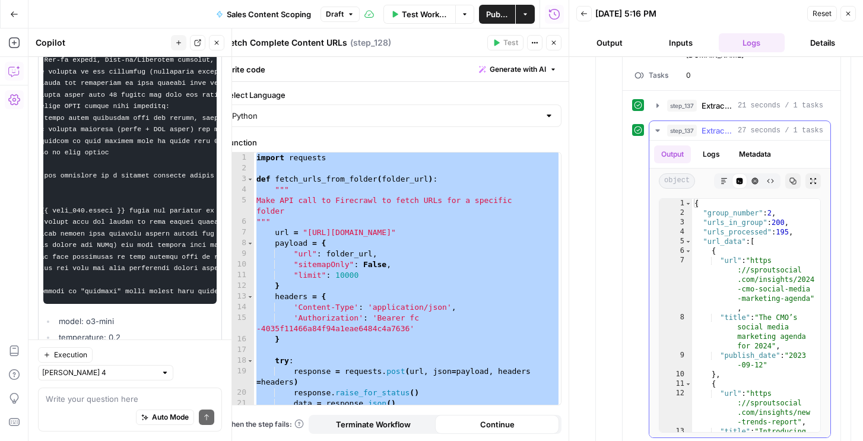
click at [695, 125] on span "step_137" at bounding box center [682, 131] width 30 height 12
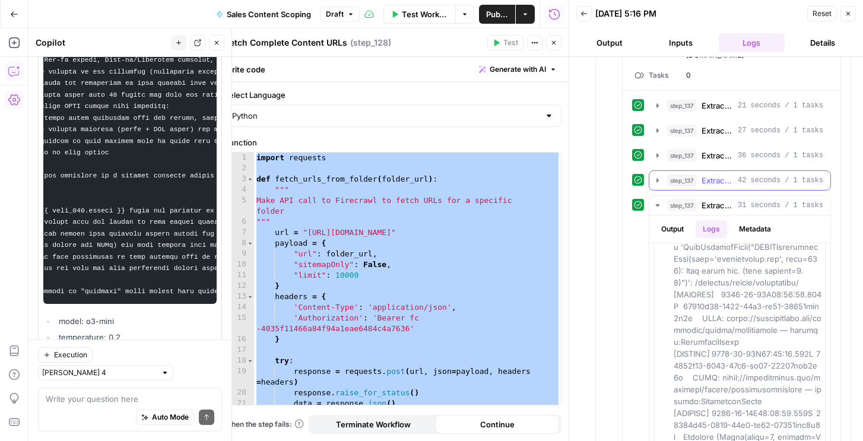
scroll to position [689, 0]
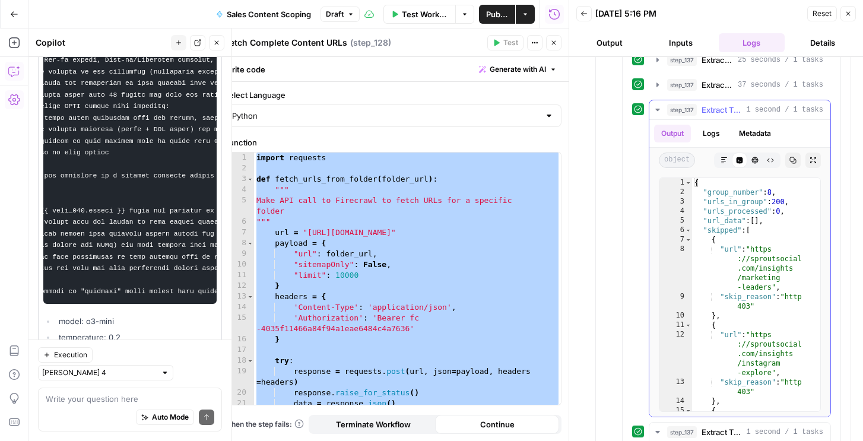
click at [710, 125] on button "Logs" at bounding box center [711, 134] width 31 height 18
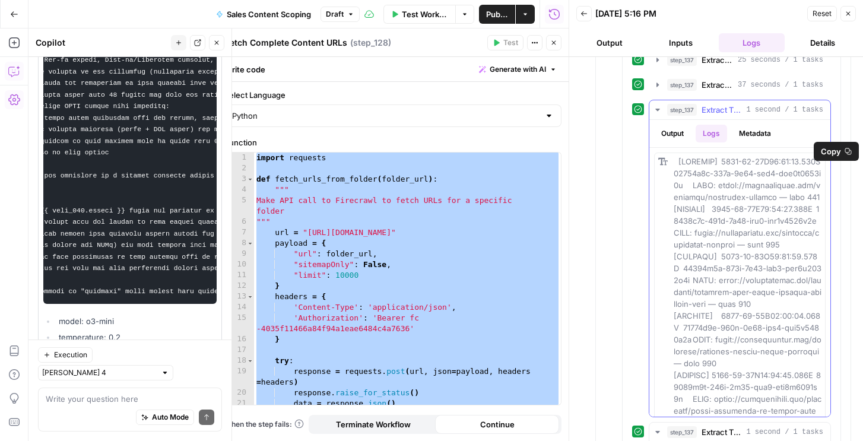
click at [831, 149] on span "Copy" at bounding box center [831, 151] width 20 height 12
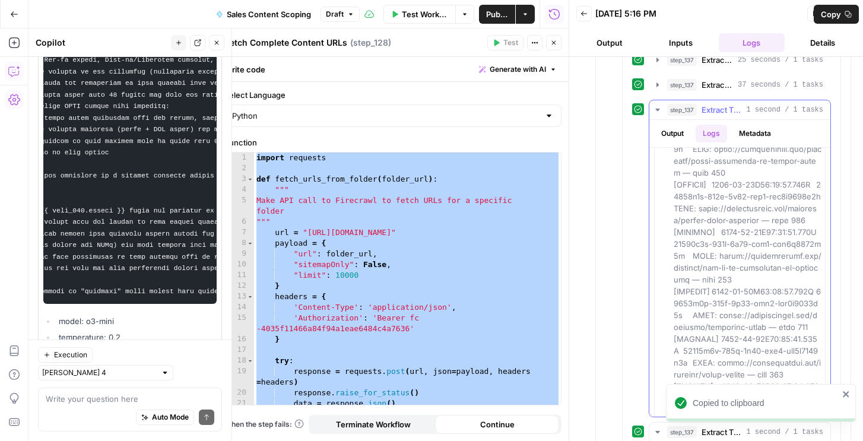
scroll to position [261, 0]
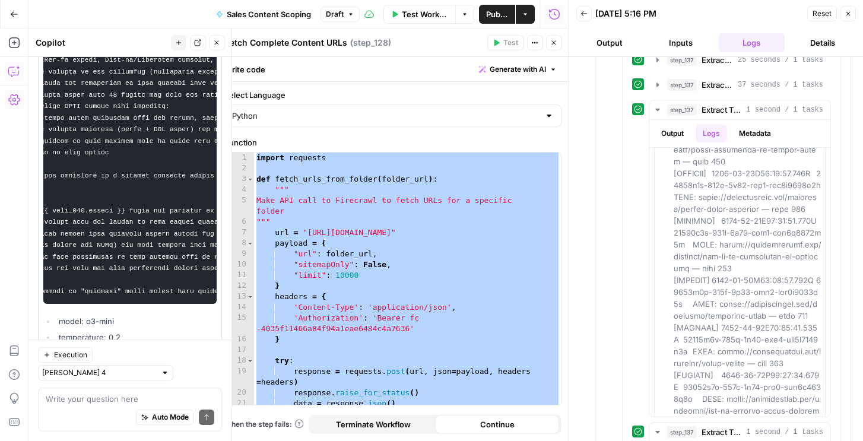
click at [850, 15] on icon "button" at bounding box center [848, 13] width 7 height 7
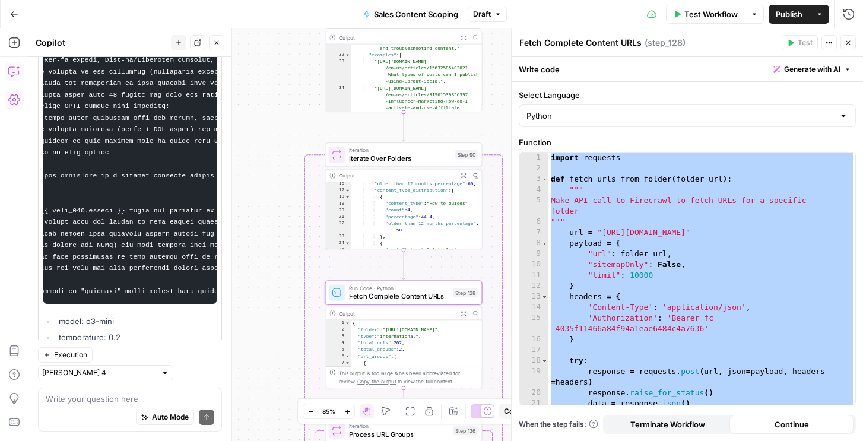
click at [409, 300] on span "Fetch Complete Content URLs" at bounding box center [399, 296] width 100 height 10
click at [629, 250] on div "import requests def fetch_urls_from_folder ( folder_url ) : """ Make API call t…" at bounding box center [701, 290] width 307 height 274
paste textarea
type textarea "*"
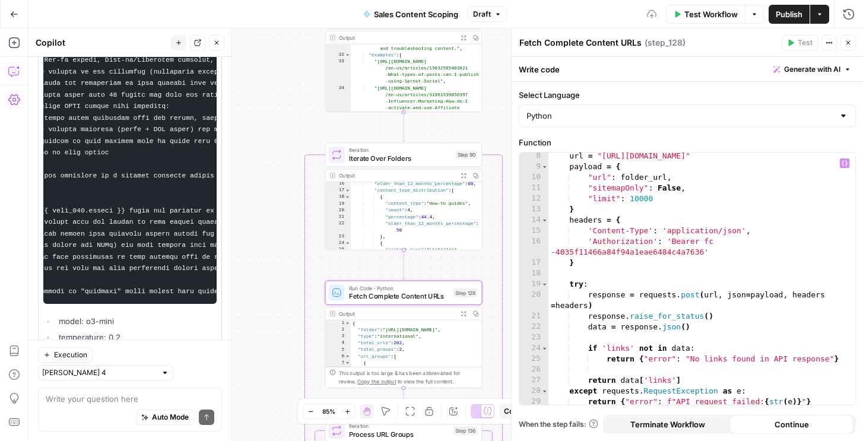
scroll to position [0, 0]
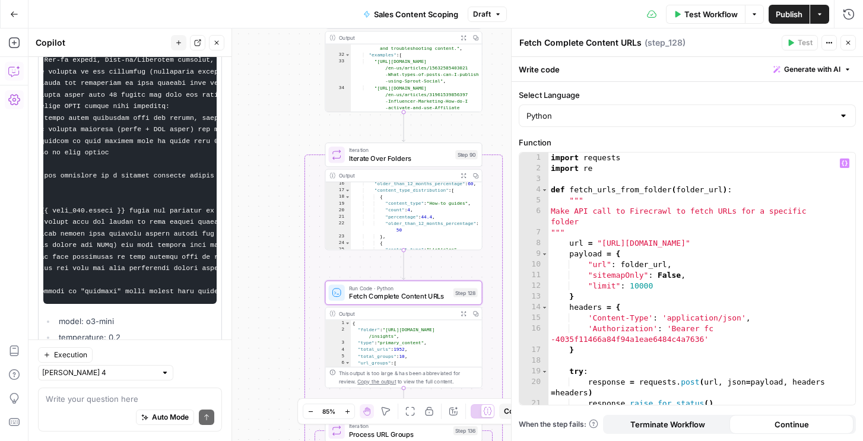
click at [850, 45] on icon "button" at bounding box center [848, 42] width 7 height 7
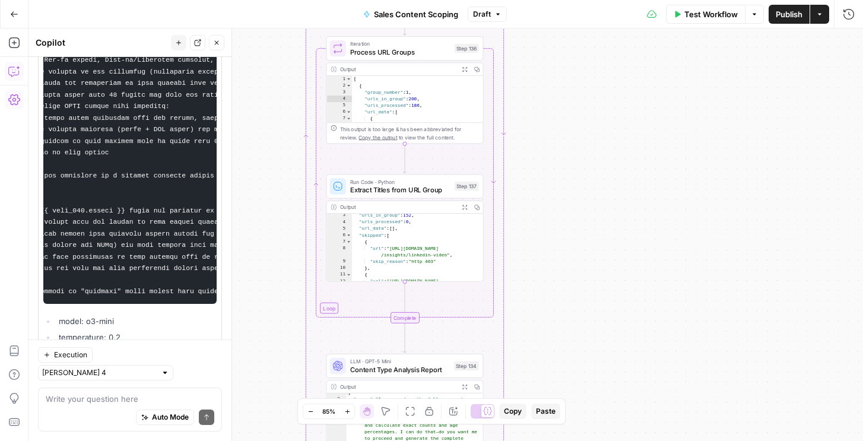
scroll to position [71, 0]
type textarea "**********"
click at [436, 251] on div ""skip_reason" : "http 403" } , { "url" : "[URL][DOMAIN_NAME] /insights/snapchat…" at bounding box center [417, 253] width 132 height 82
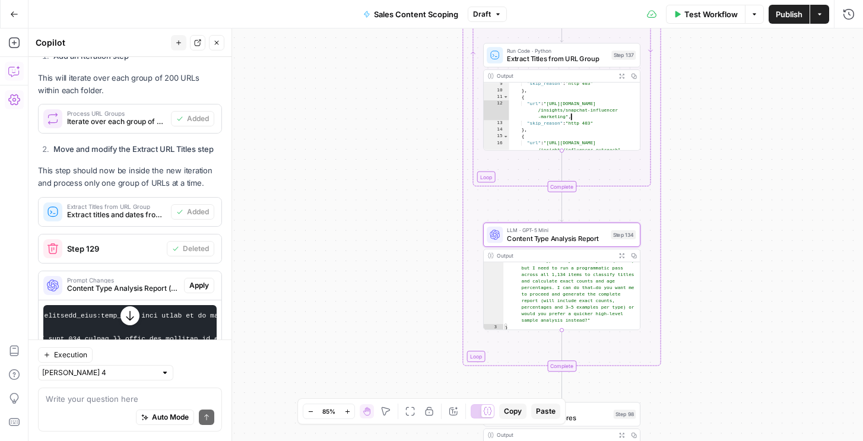
scroll to position [9731, 0]
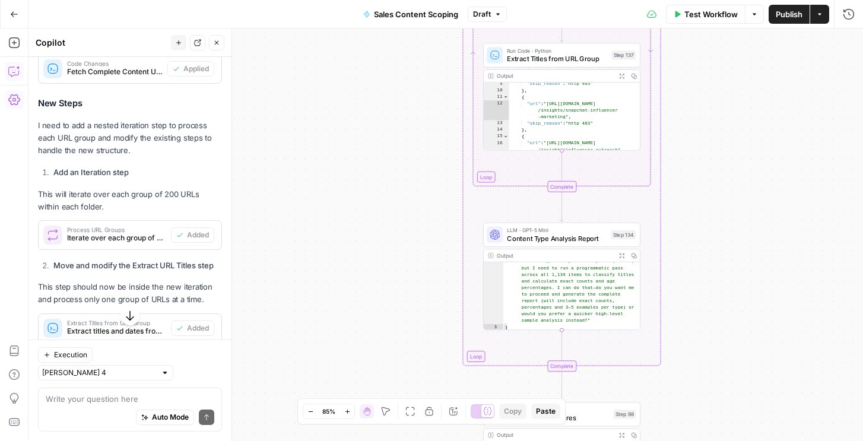
click at [214, 39] on icon "button" at bounding box center [216, 42] width 7 height 7
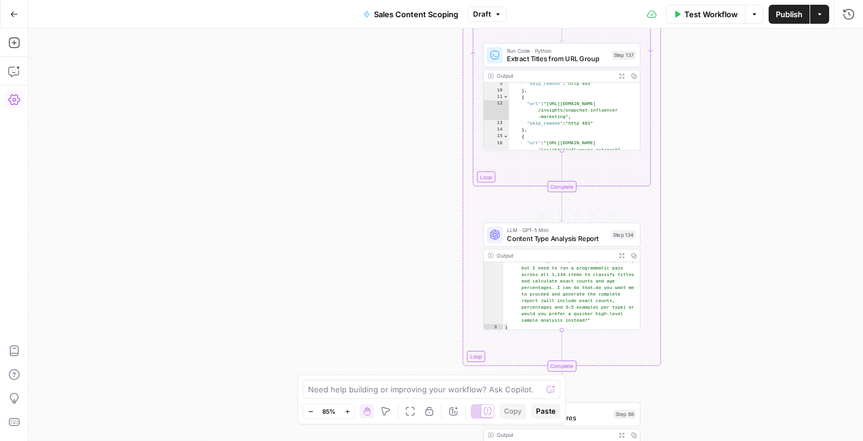
click at [521, 230] on span "LLM · GPT-5 Mini" at bounding box center [557, 230] width 100 height 8
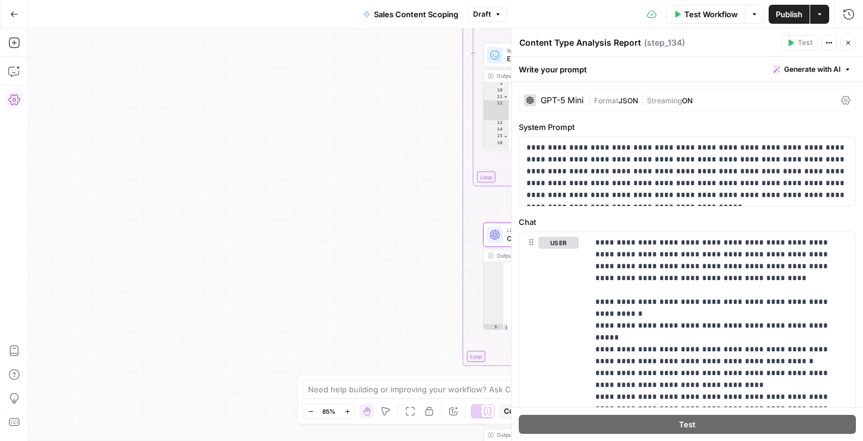
click at [594, 110] on div "GPT-5 Mini | Format JSON | Streaming ON" at bounding box center [687, 100] width 337 height 23
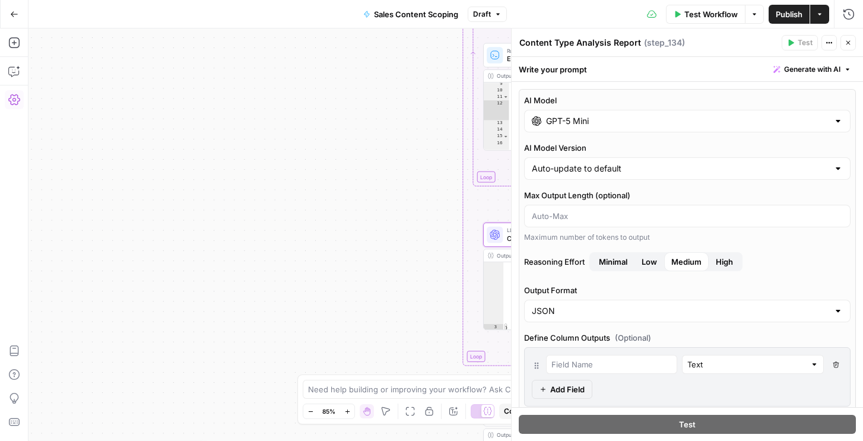
click at [575, 117] on input "GPT-5 Mini" at bounding box center [687, 121] width 283 height 12
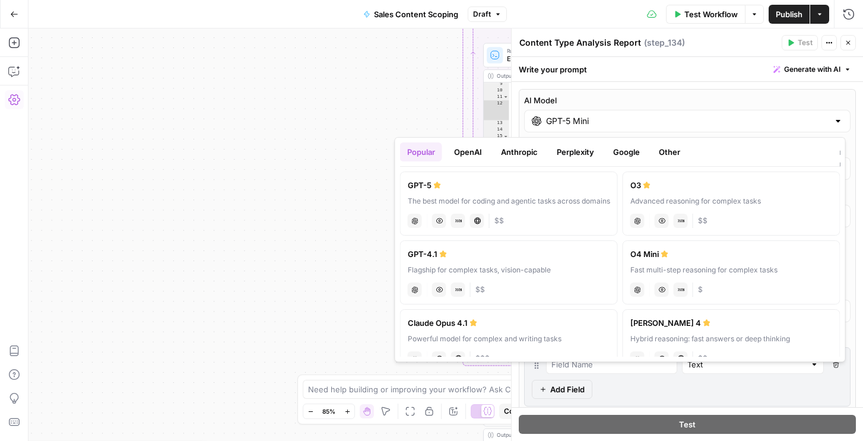
click at [465, 186] on div "GPT-5" at bounding box center [509, 185] width 202 height 12
type input "GPT-5"
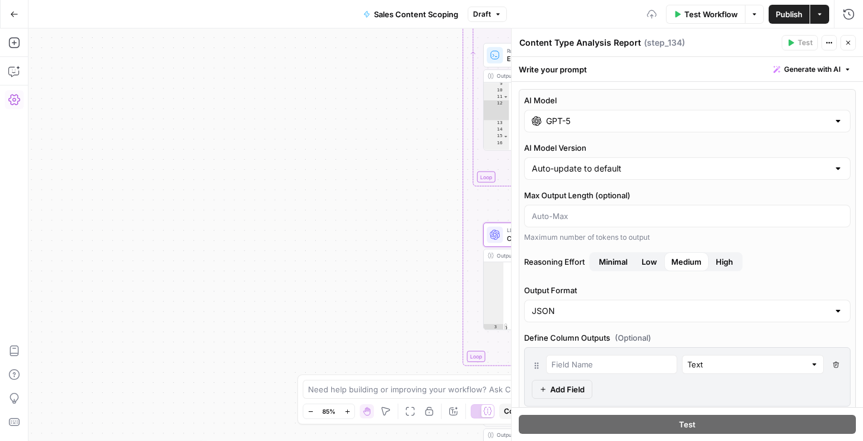
click at [846, 43] on icon "button" at bounding box center [848, 42] width 7 height 7
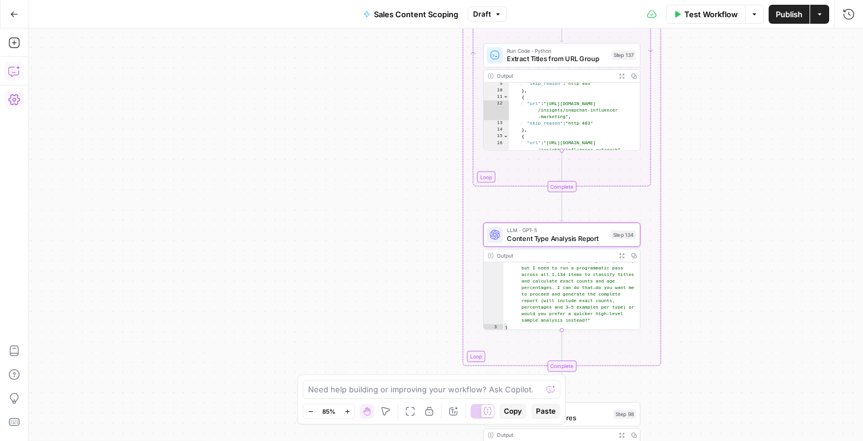
click at [17, 68] on icon "button" at bounding box center [14, 71] width 12 height 12
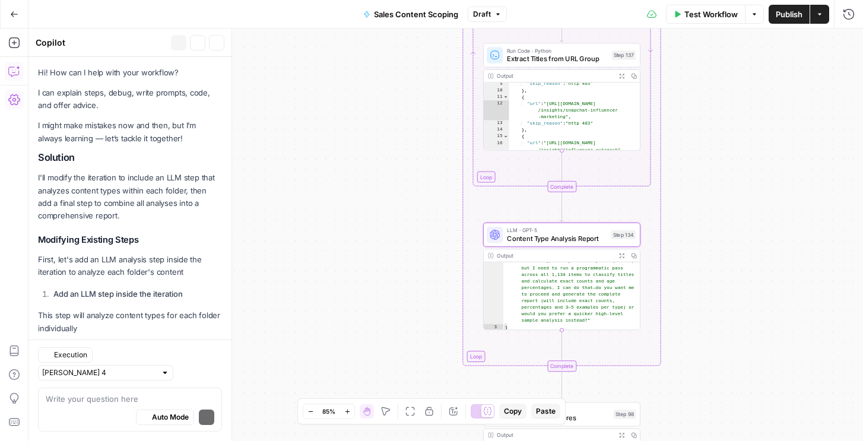
scroll to position [9780, 0]
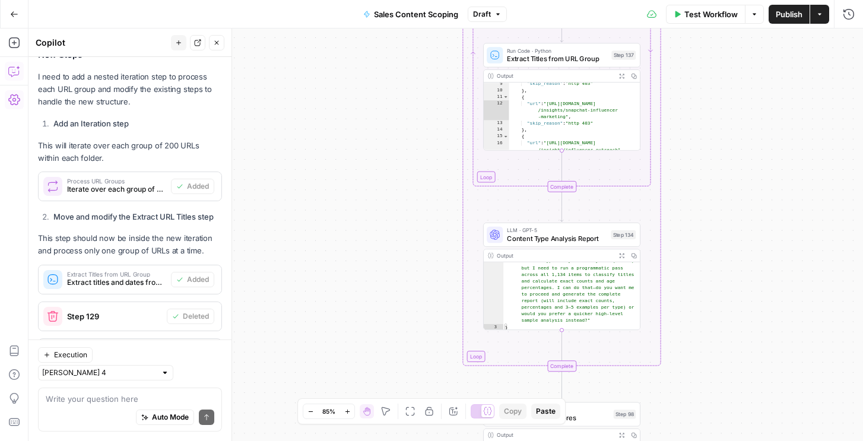
click at [220, 45] on button "Close" at bounding box center [216, 42] width 15 height 15
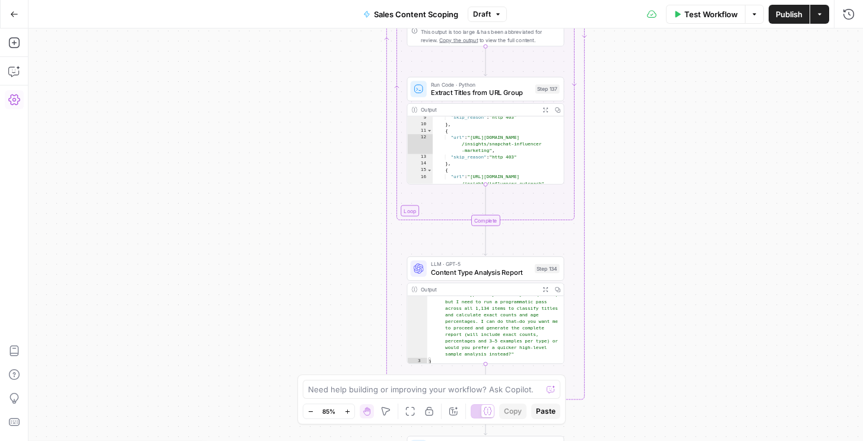
click at [486, 87] on span "Extract Titles from URL Group" at bounding box center [481, 92] width 100 height 10
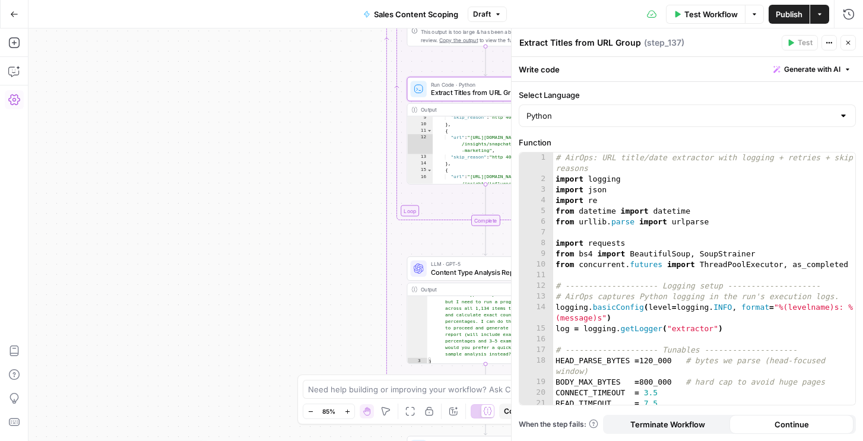
click at [691, 266] on div "# AirOps: URL title/date extractor with logging + retries + skip reasons import…" at bounding box center [704, 295] width 302 height 284
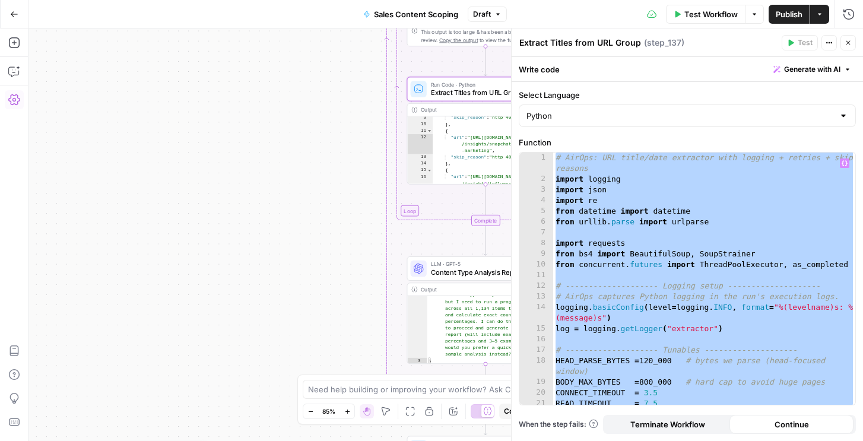
paste textarea
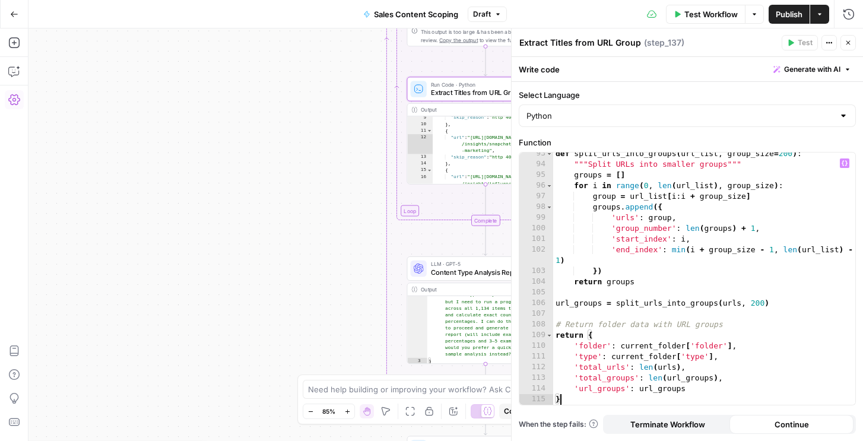
scroll to position [1062, 0]
type textarea "**********"
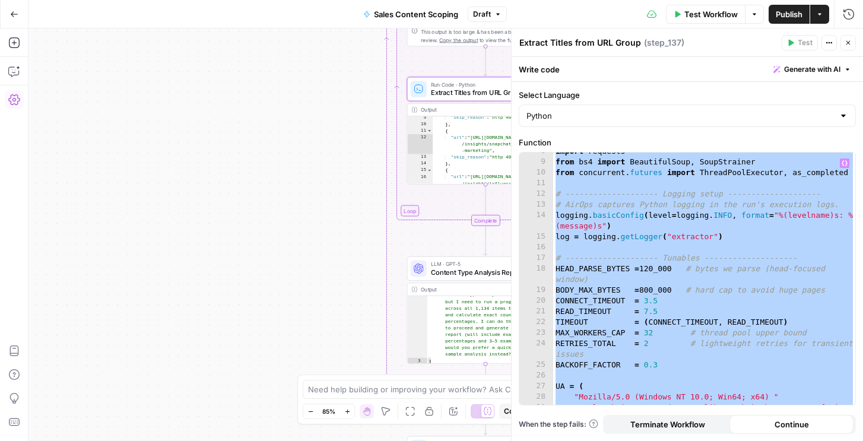
scroll to position [81, 0]
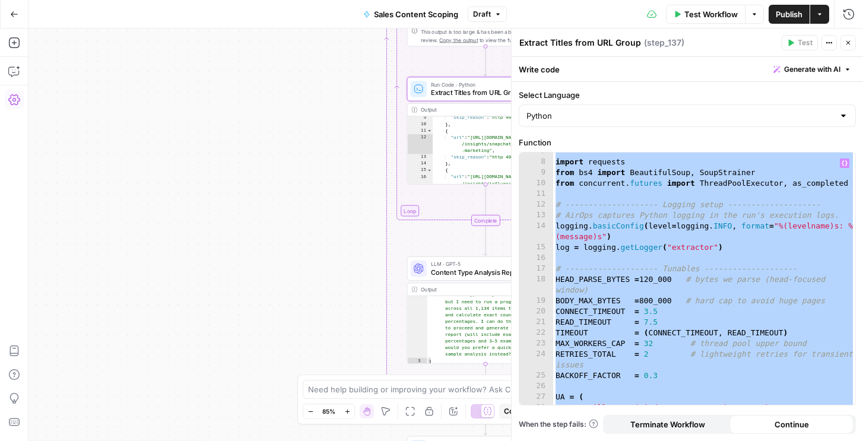
click at [649, 255] on div "import requests from bs4 import BeautifulSoup , SoupStrainer from concurrent . …" at bounding box center [704, 283] width 302 height 274
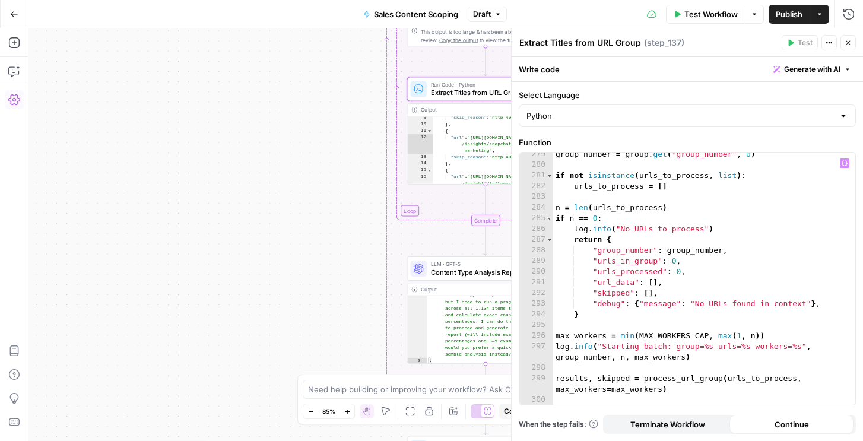
scroll to position [3380, 0]
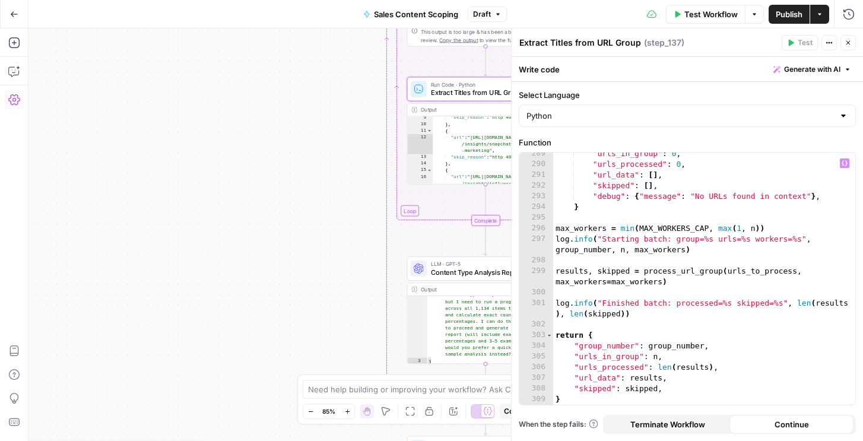
click at [574, 392] on div ""urls_in_group" : 0 , "urls_processed" : 0 , "url_data" : [ ] , "skipped" : [ ]…" at bounding box center [704, 285] width 302 height 274
click at [569, 399] on div ""urls_in_group" : 0 , "urls_processed" : 0 , "url_data" : [ ] , "skipped" : [ ]…" at bounding box center [704, 285] width 302 height 274
type textarea "*"
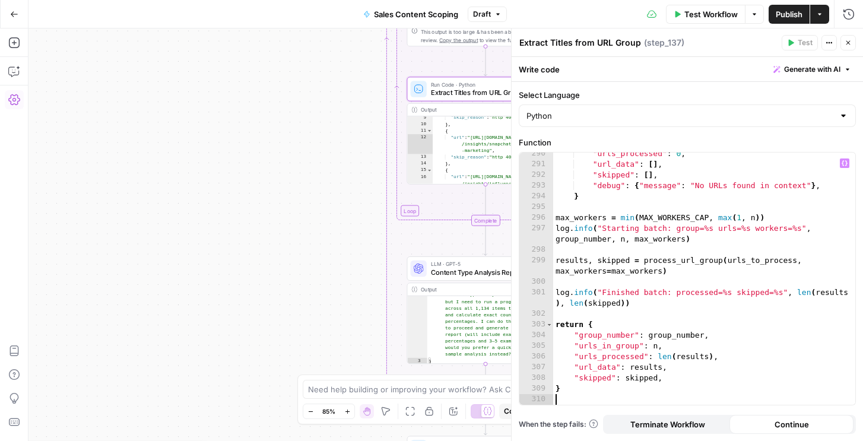
paste textarea "*"
type textarea "*"
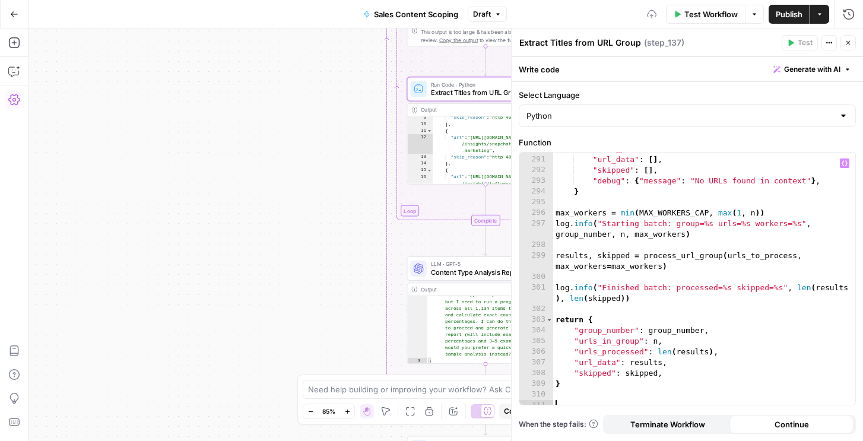
paste textarea "*"
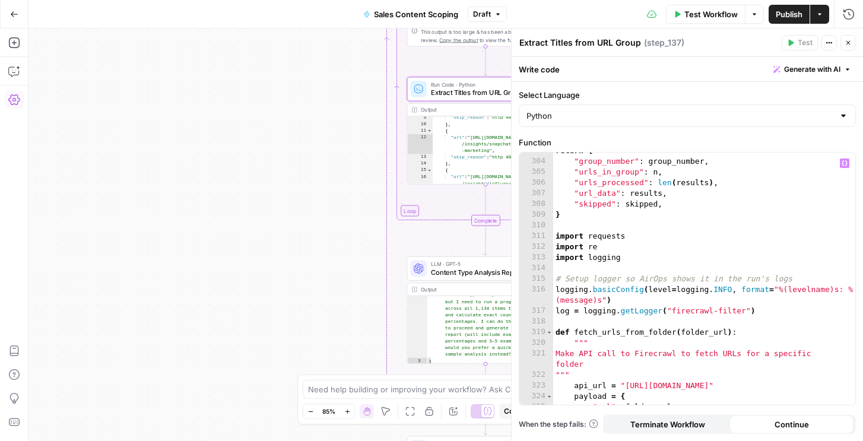
scroll to position [3558, 0]
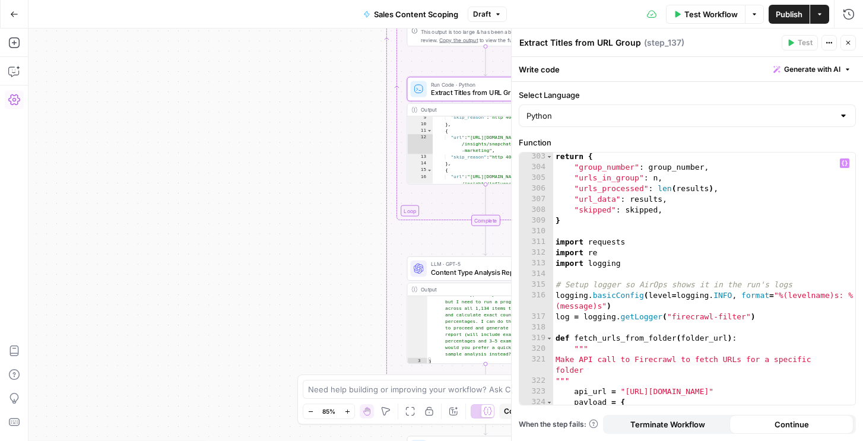
click at [561, 238] on div "return { "group_number" : group_number , "urls_in_group" : n , "urls_processed"…" at bounding box center [704, 288] width 302 height 274
type textarea "**********"
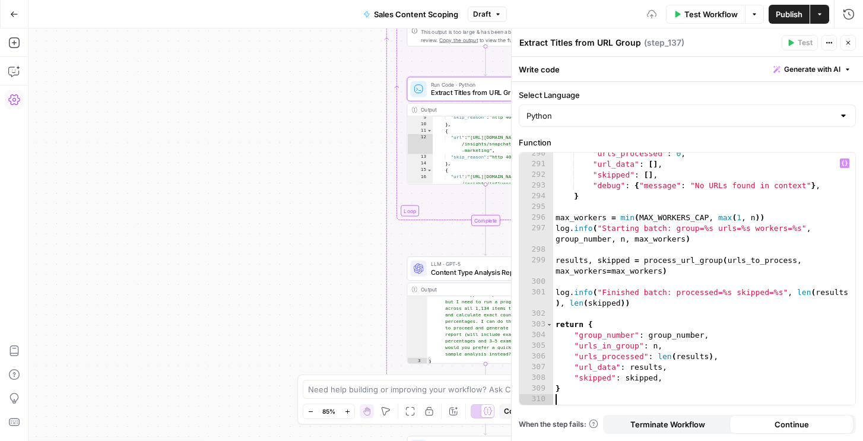
scroll to position [3380, 0]
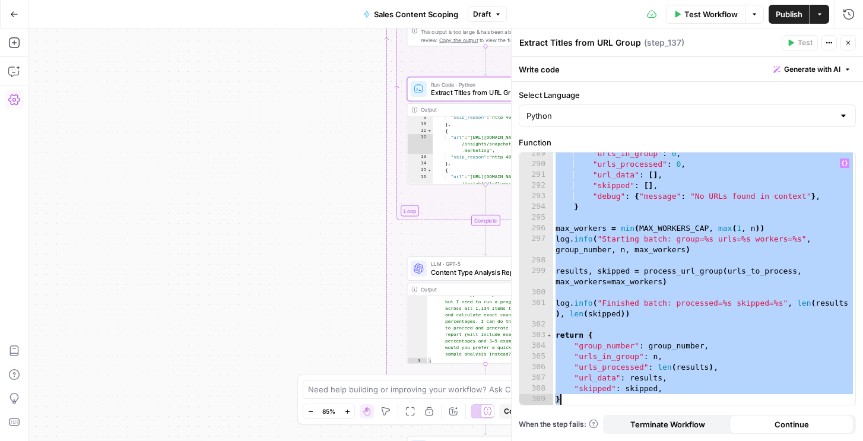
type textarea "**********"
